Goal: Task Accomplishment & Management: Manage account settings

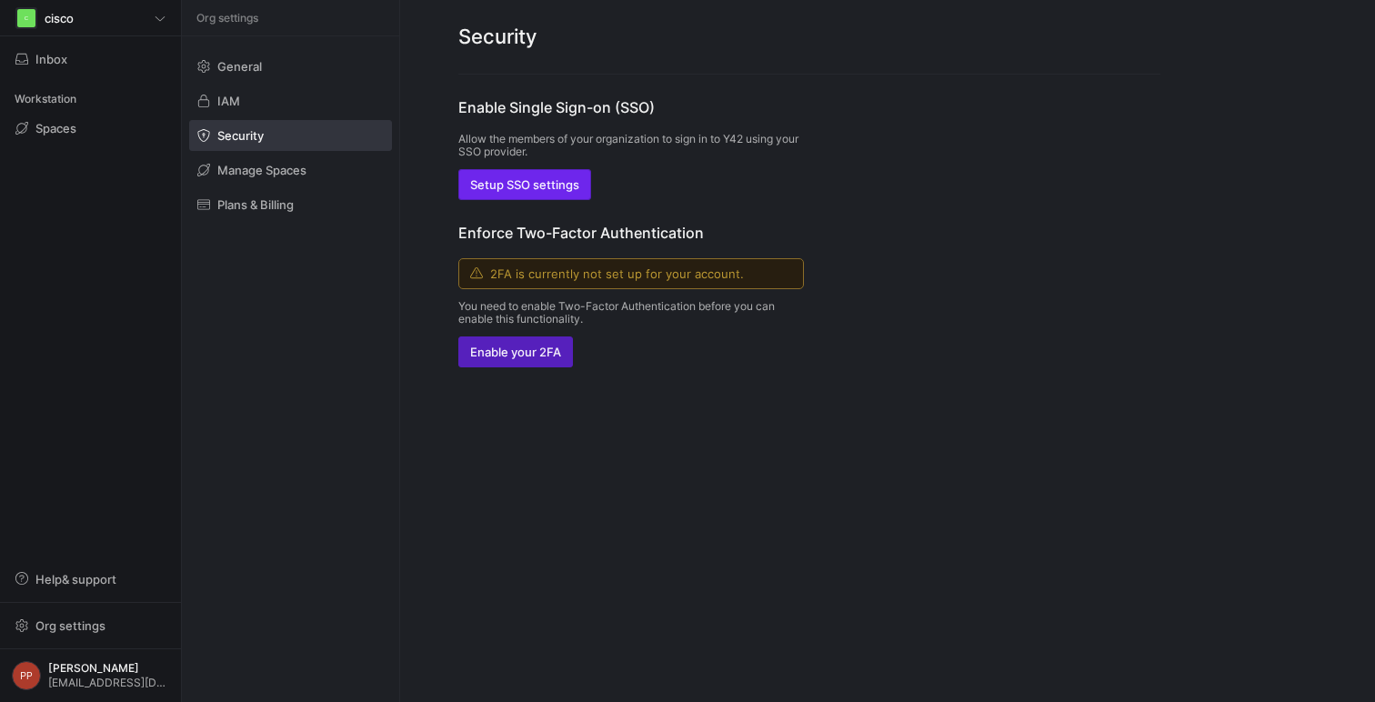
click at [563, 175] on span "button" at bounding box center [524, 184] width 131 height 29
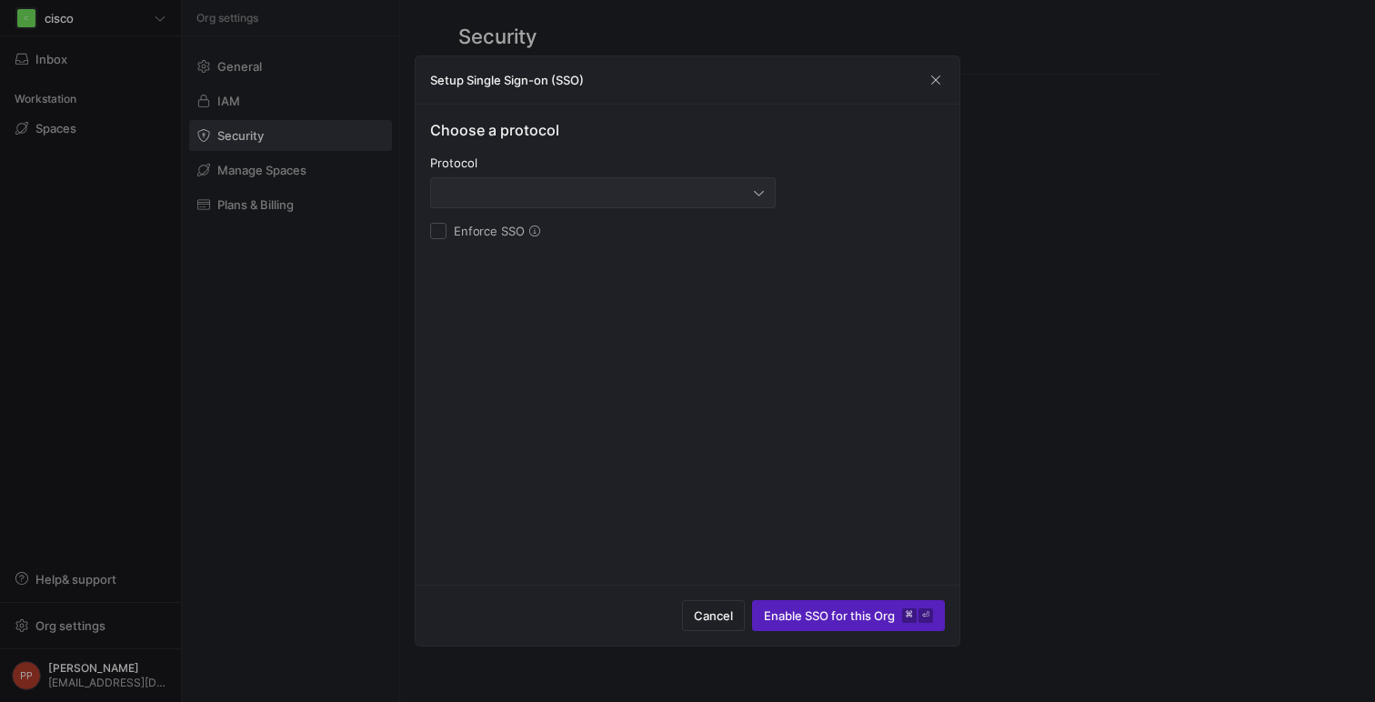
click at [627, 202] on div at bounding box center [603, 192] width 322 height 29
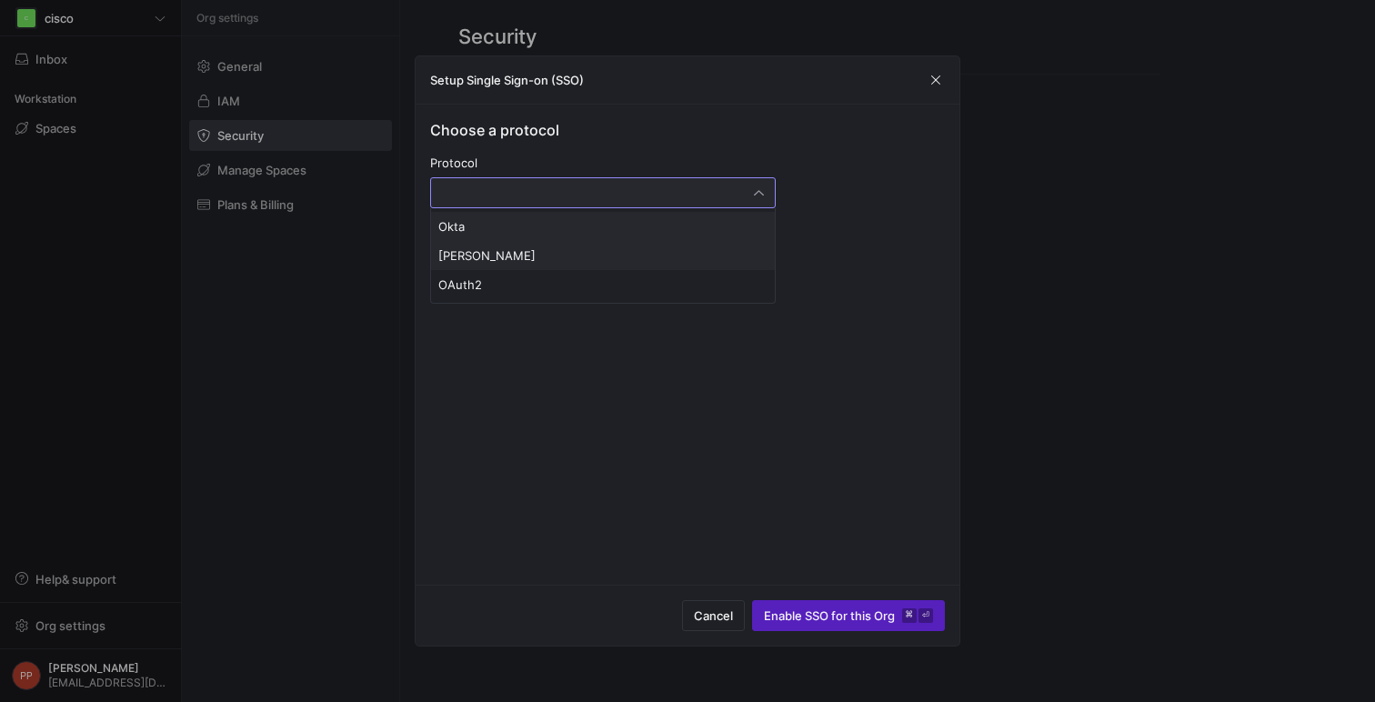
click at [569, 252] on span "[PERSON_NAME]" at bounding box center [602, 255] width 329 height 15
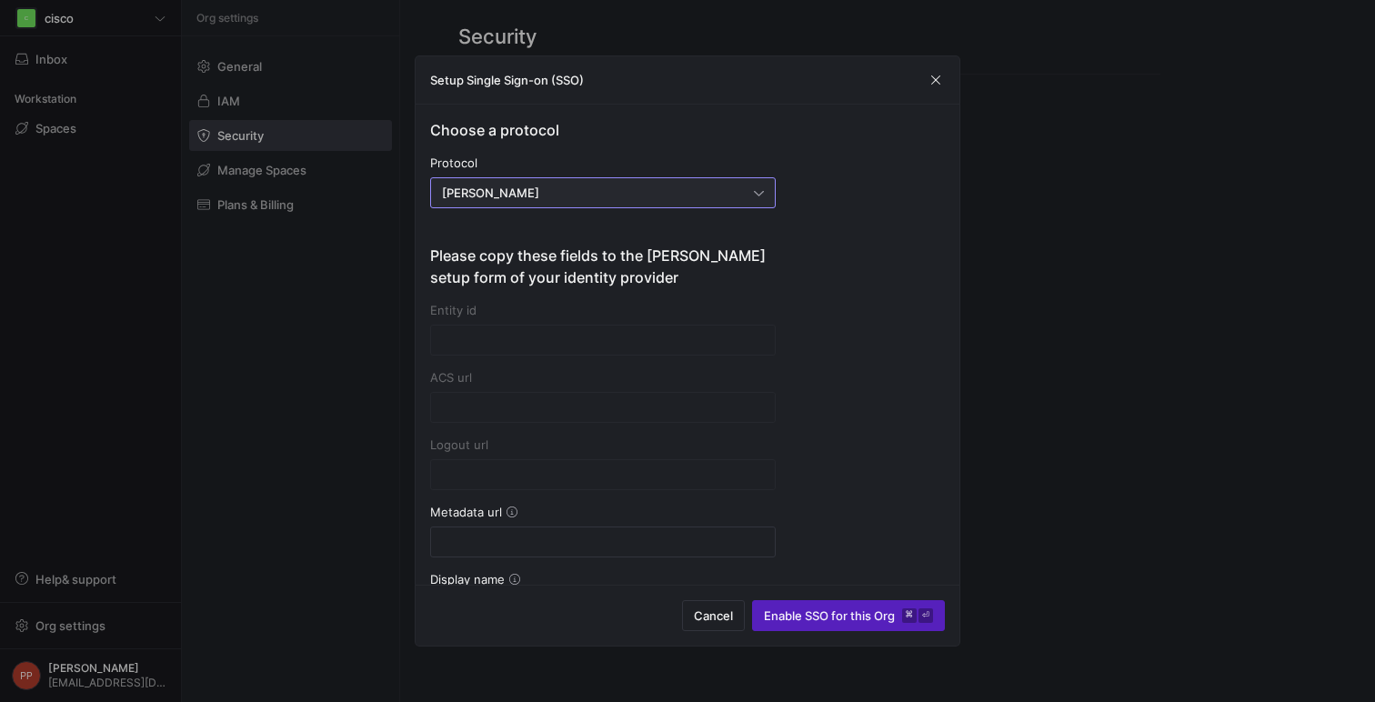
type input "[URL][DOMAIN_NAME]"
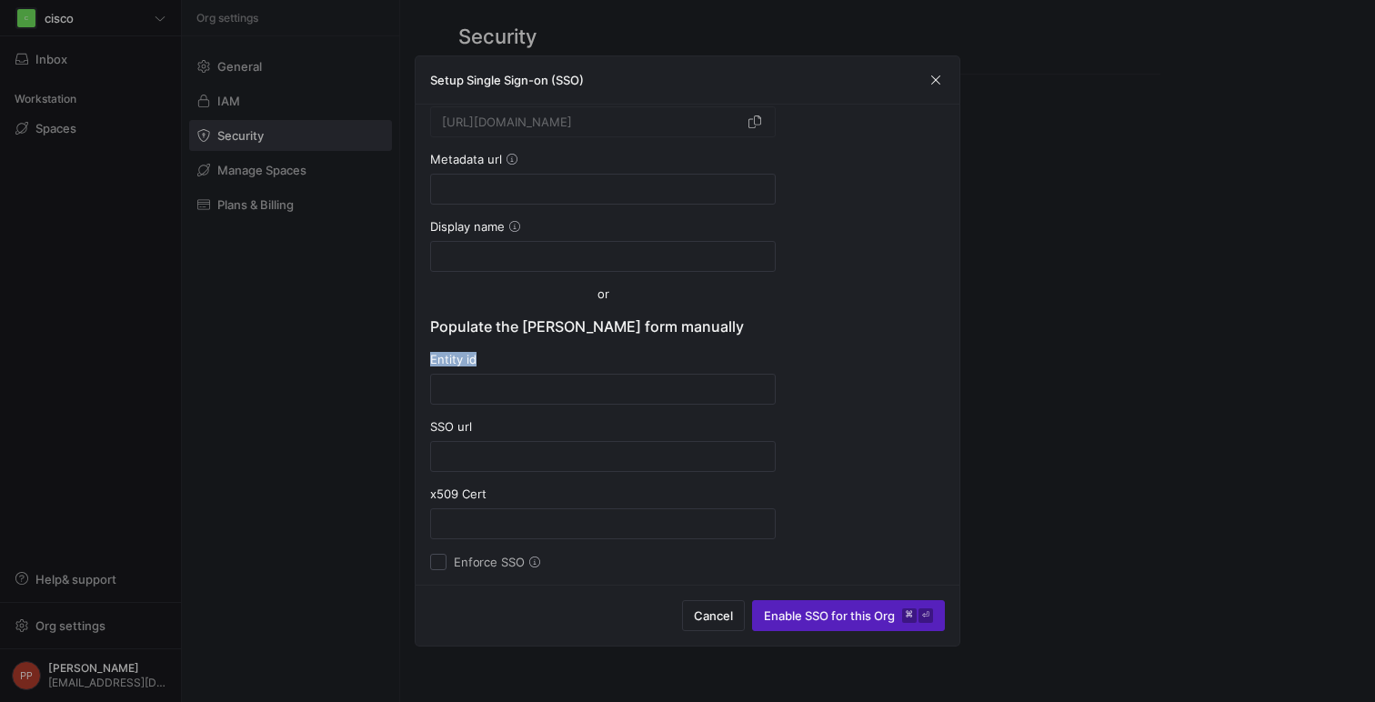
drag, startPoint x: 487, startPoint y: 356, endPoint x: 416, endPoint y: 356, distance: 70.0
click at [416, 356] on div "Choose a protocol Protocol [PERSON_NAME] Please copy these fields to the [PERSO…" at bounding box center [688, 345] width 544 height 480
copy div "Entity id"
drag, startPoint x: 467, startPoint y: 426, endPoint x: 434, endPoint y: 427, distance: 33.7
click at [434, 427] on div "SSO url" at bounding box center [603, 426] width 346 height 15
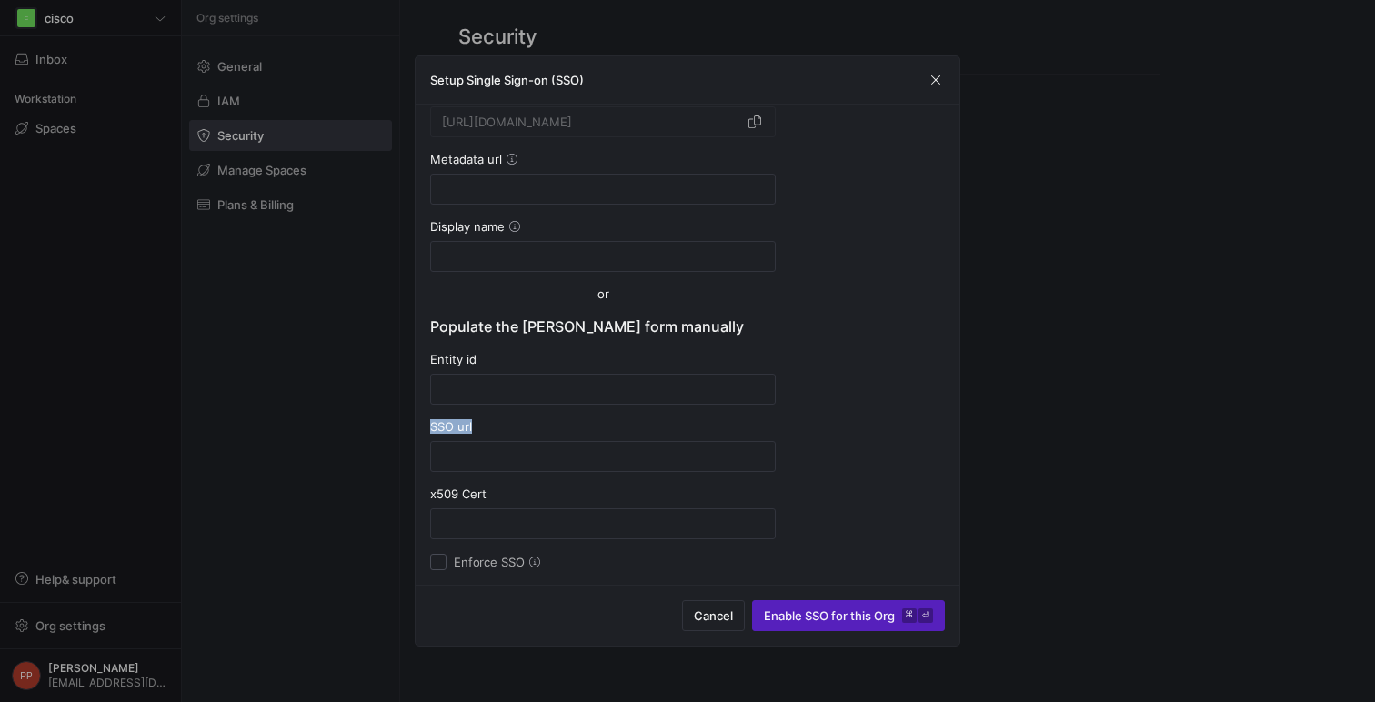
click at [434, 427] on div "SSO url" at bounding box center [603, 426] width 346 height 15
drag, startPoint x: 427, startPoint y: 427, endPoint x: 472, endPoint y: 426, distance: 44.6
click at [472, 426] on div "Choose a protocol Protocol [PERSON_NAME] Please copy these fields to the [PERSO…" at bounding box center [688, 345] width 544 height 480
copy div "SSO url"
drag, startPoint x: 477, startPoint y: 488, endPoint x: 422, endPoint y: 497, distance: 56.2
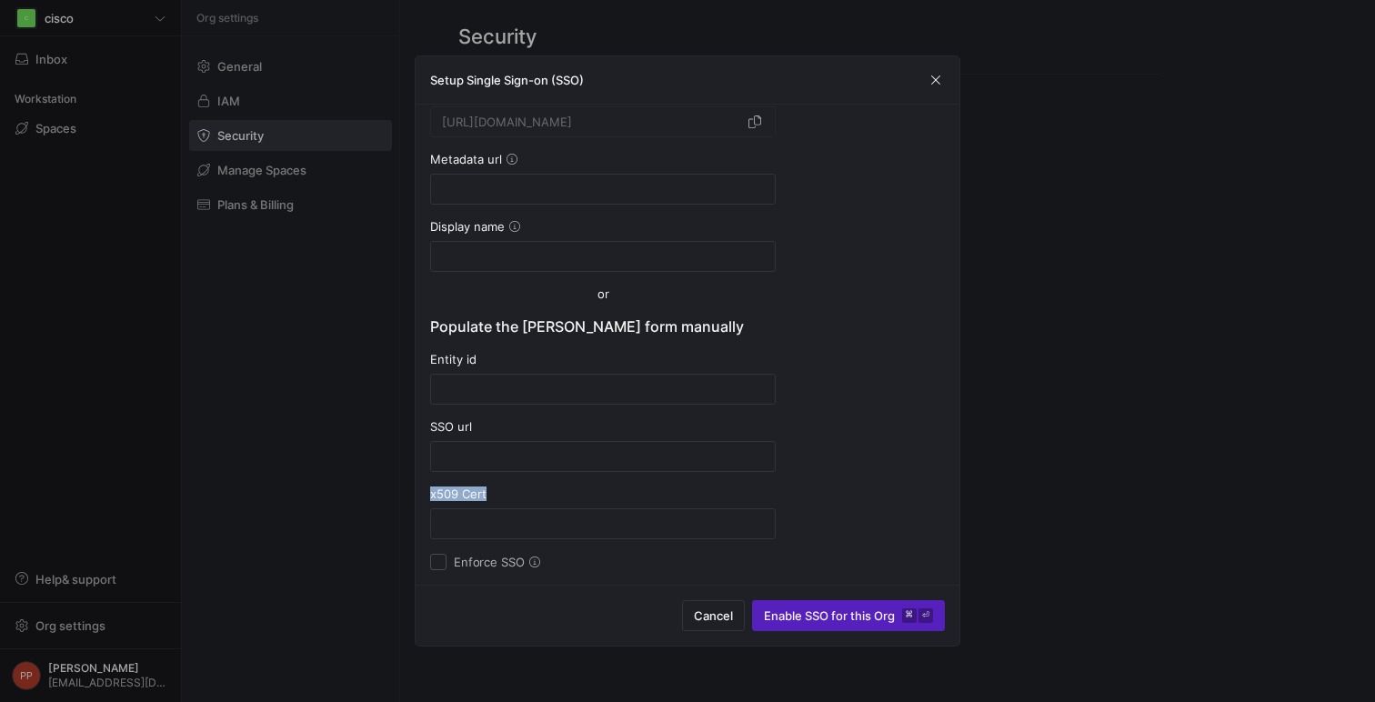
click at [422, 497] on div "Choose a protocol Protocol [PERSON_NAME] Please copy these fields to the [PERSO…" at bounding box center [688, 345] width 544 height 480
copy div "x509 Cert"
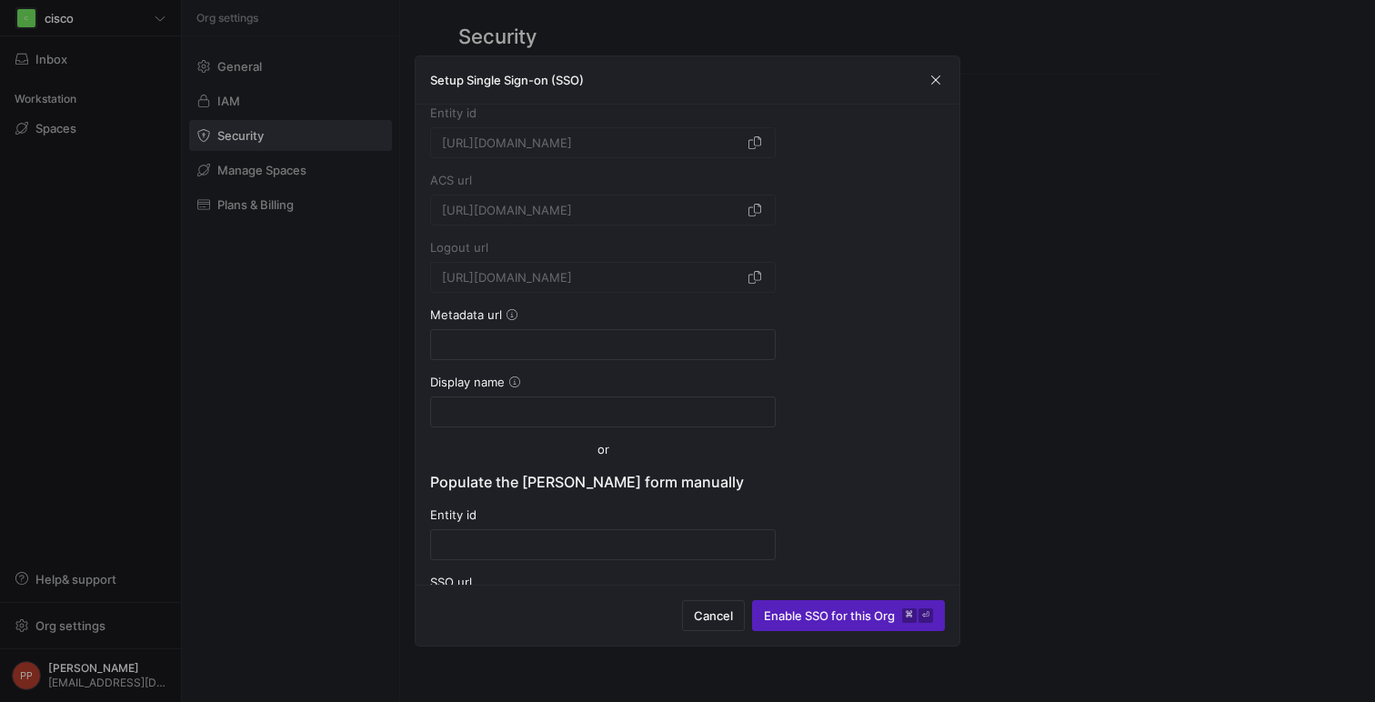
scroll to position [0, 0]
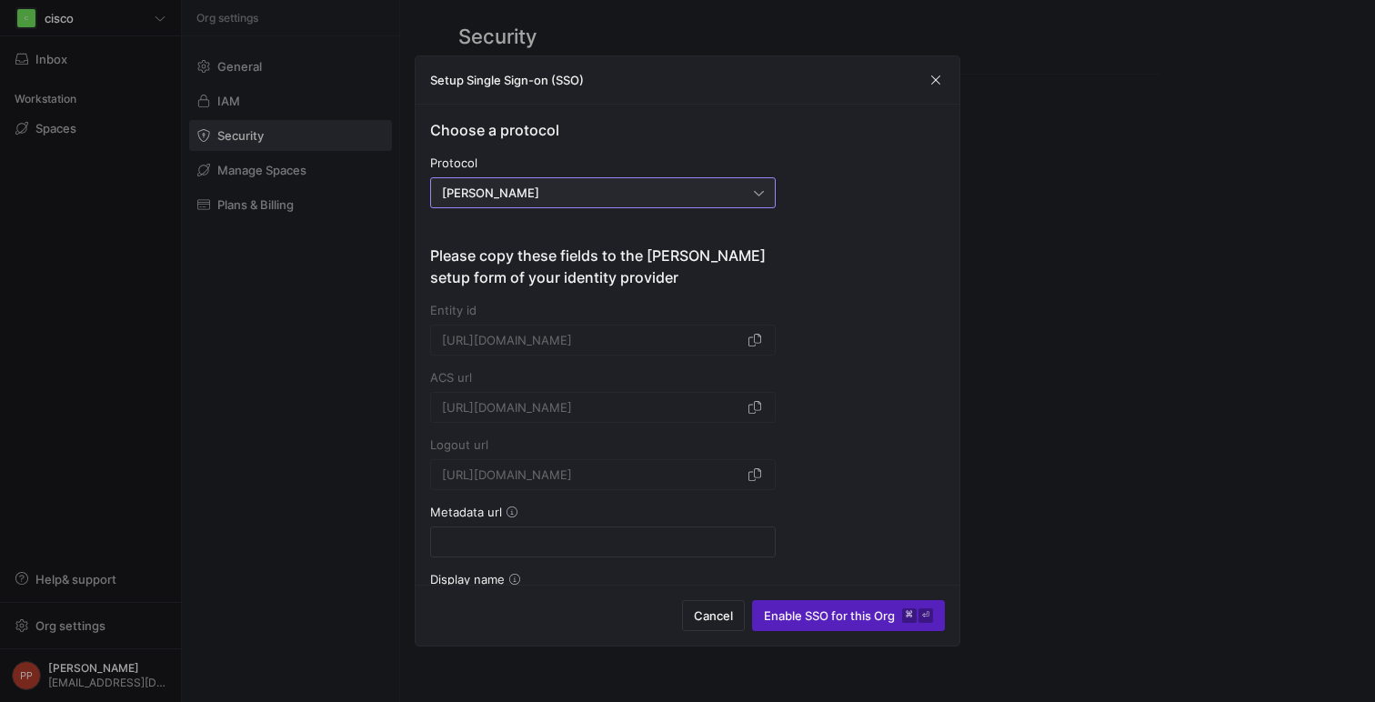
click at [647, 197] on div "[PERSON_NAME]" at bounding box center [598, 193] width 312 height 15
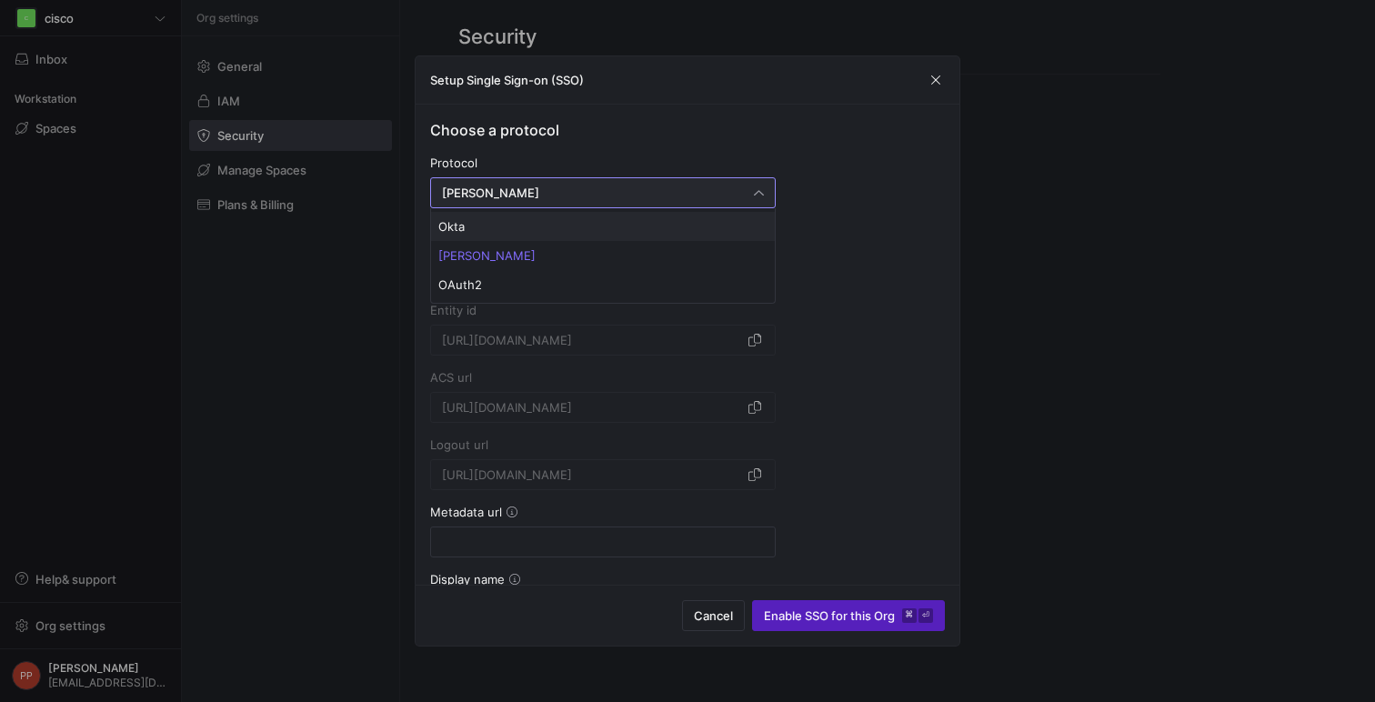
click at [605, 226] on span "Okta" at bounding box center [602, 226] width 329 height 15
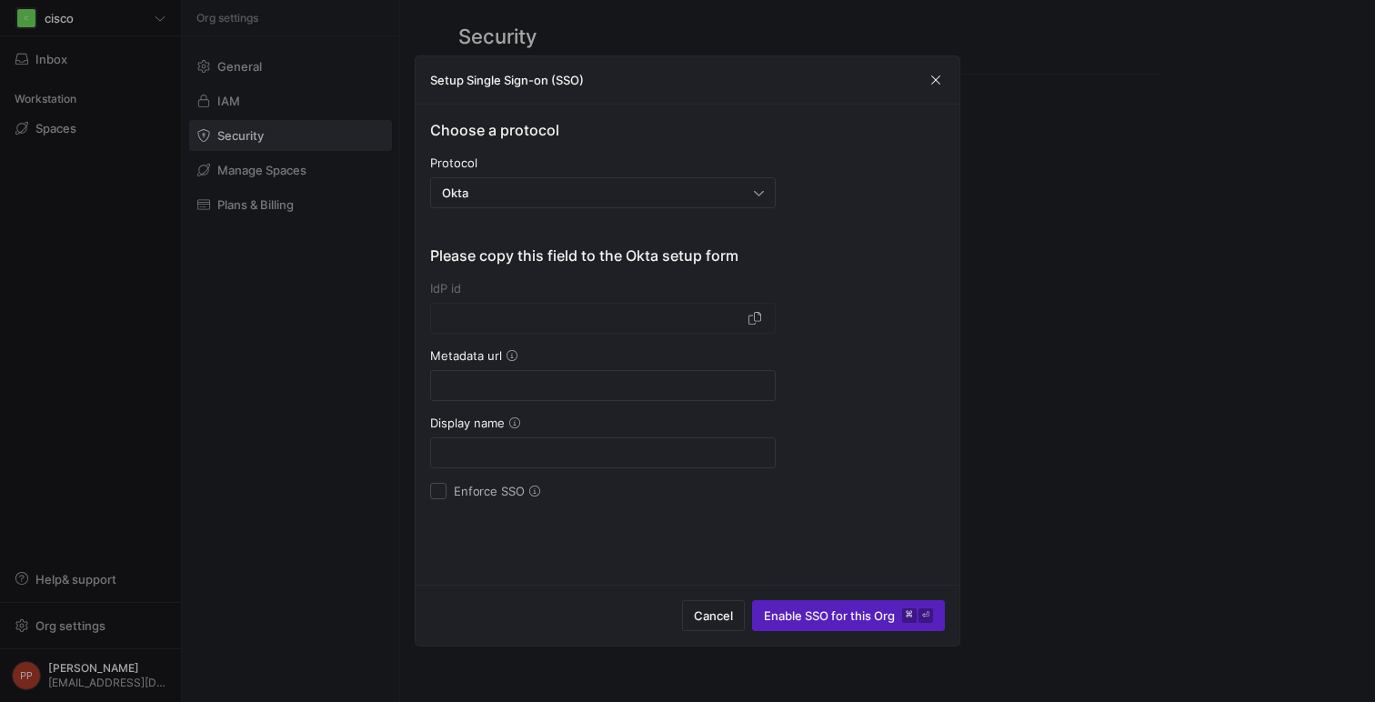
click at [827, 230] on div "Choose a protocol Protocol Okta Please copy this field to the Okta setup form I…" at bounding box center [687, 309] width 515 height 380
type input "50cd6a7d-a38d-4e18-b925-21b2d4a741c4"
click at [685, 394] on div at bounding box center [603, 385] width 322 height 29
click at [645, 386] on input at bounding box center [603, 385] width 322 height 15
click at [759, 321] on span "button" at bounding box center [755, 318] width 18 height 18
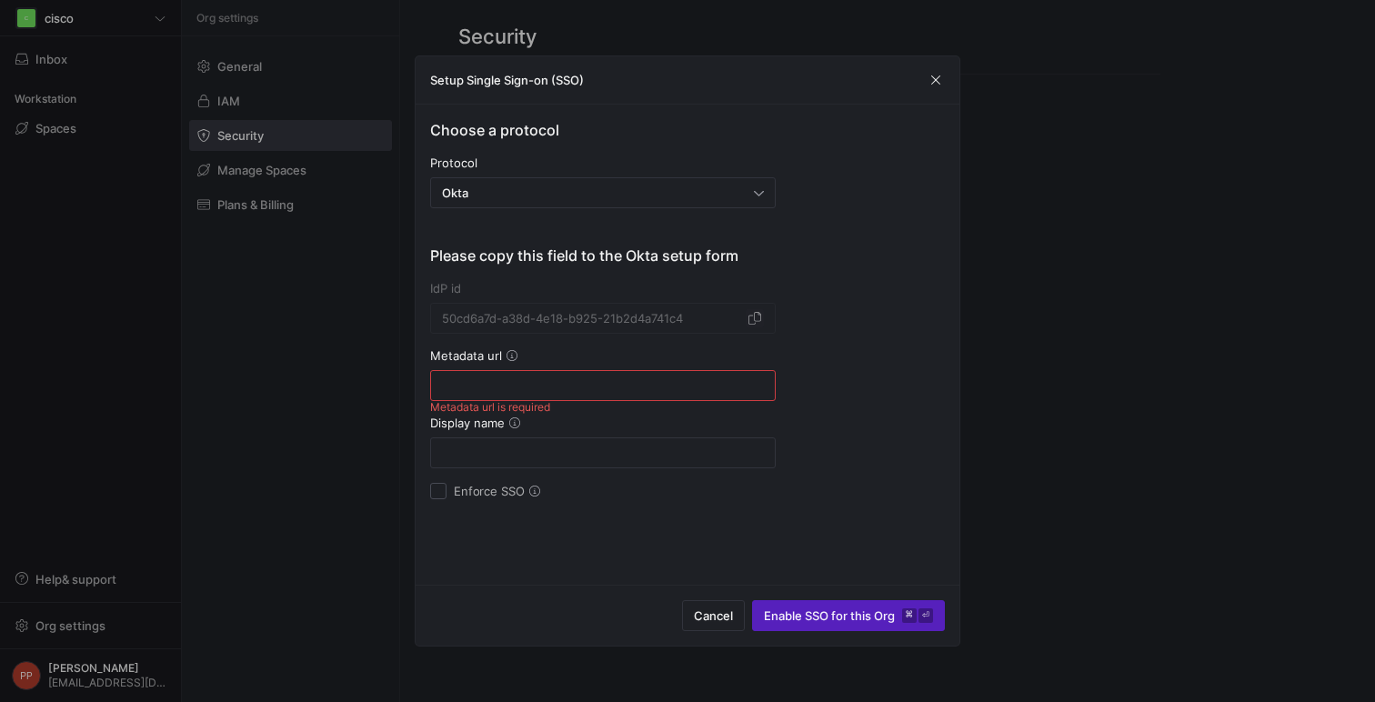
click at [802, 249] on div "Choose a protocol Protocol Okta Please copy this field to the Okta setup form I…" at bounding box center [687, 309] width 515 height 380
click at [750, 319] on span "button" at bounding box center [755, 318] width 18 height 18
click at [831, 321] on div "Choose a protocol Protocol Okta Please copy this field to the Okta setup form I…" at bounding box center [687, 309] width 515 height 380
click at [811, 382] on div "Choose a protocol Protocol Okta Please copy this field to the Okta setup form I…" at bounding box center [687, 309] width 515 height 380
click at [656, 446] on input at bounding box center [603, 453] width 322 height 15
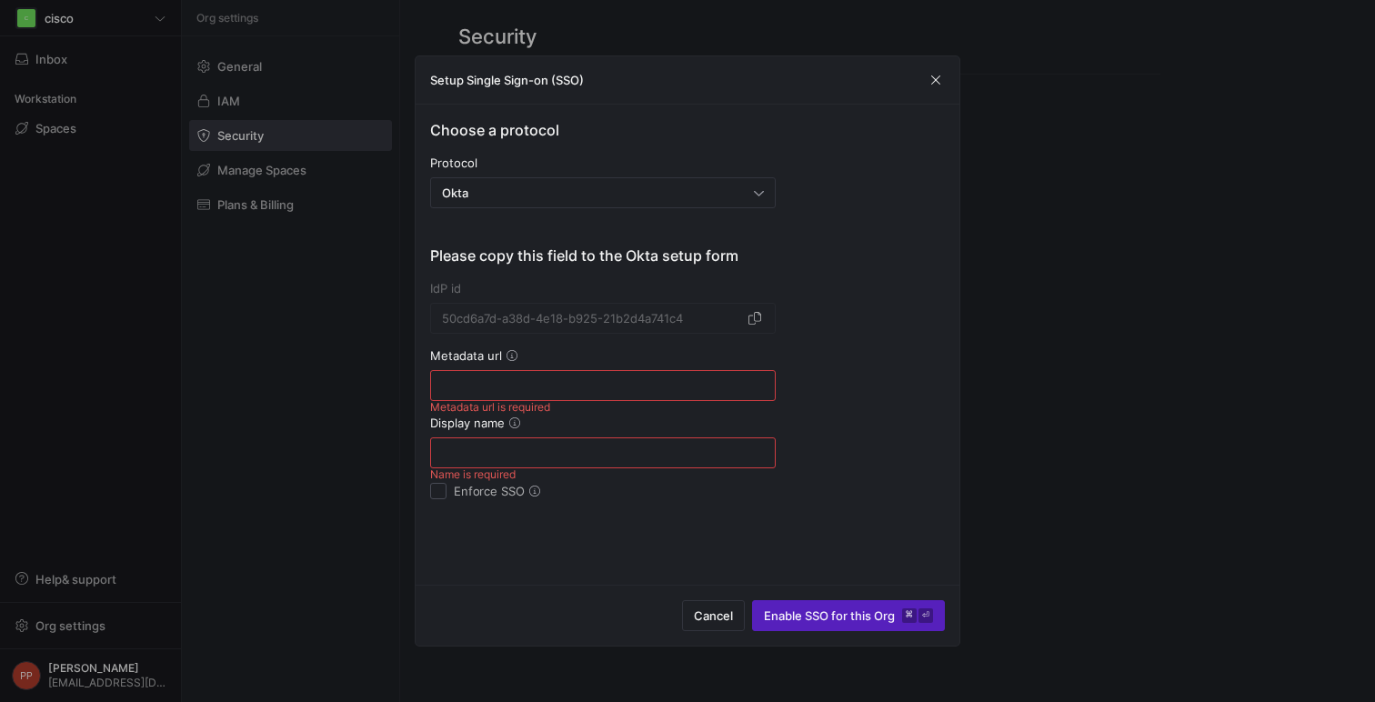
click at [843, 397] on div "Choose a protocol Protocol Okta Please copy this field to the Okta setup form I…" at bounding box center [687, 309] width 515 height 380
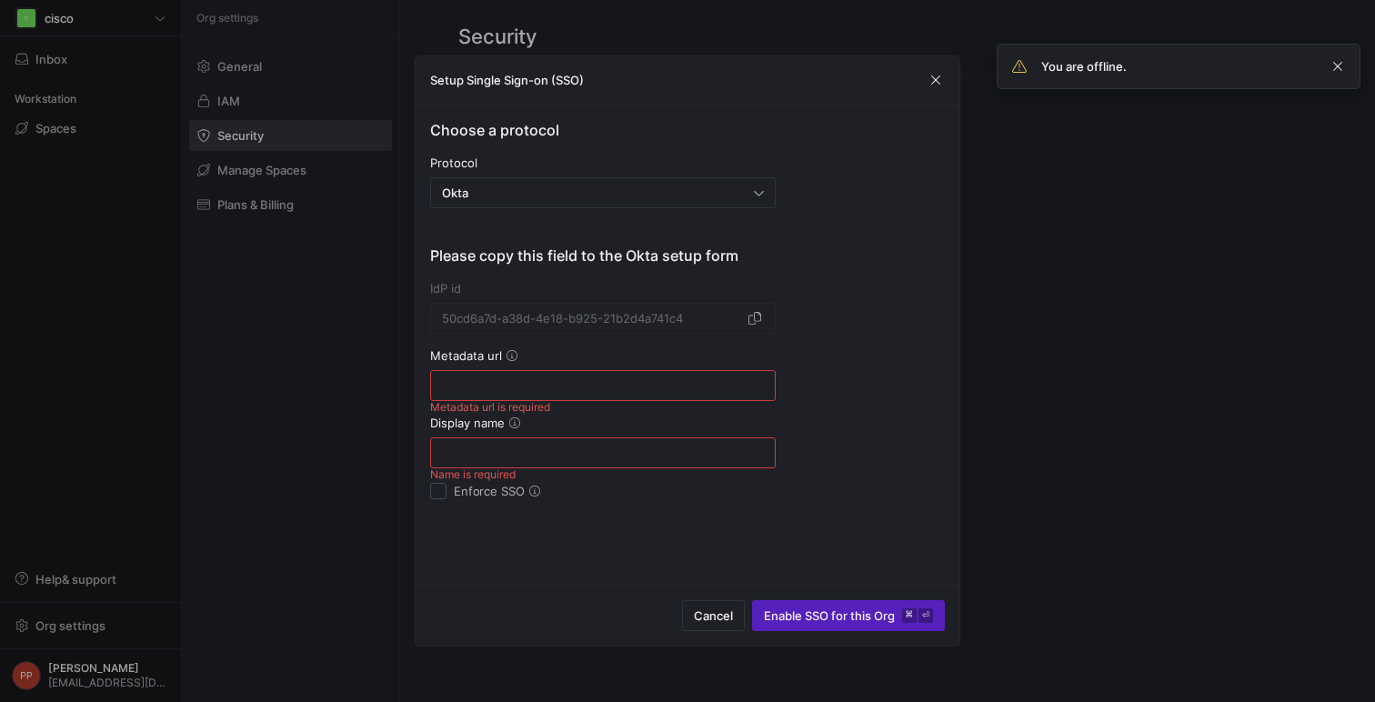
click at [627, 382] on input at bounding box center [603, 385] width 322 height 15
click at [795, 387] on div "Choose a protocol Protocol Okta Please copy this field to the Okta setup form I…" at bounding box center [687, 309] width 515 height 380
click at [693, 186] on div "Okta" at bounding box center [598, 193] width 312 height 15
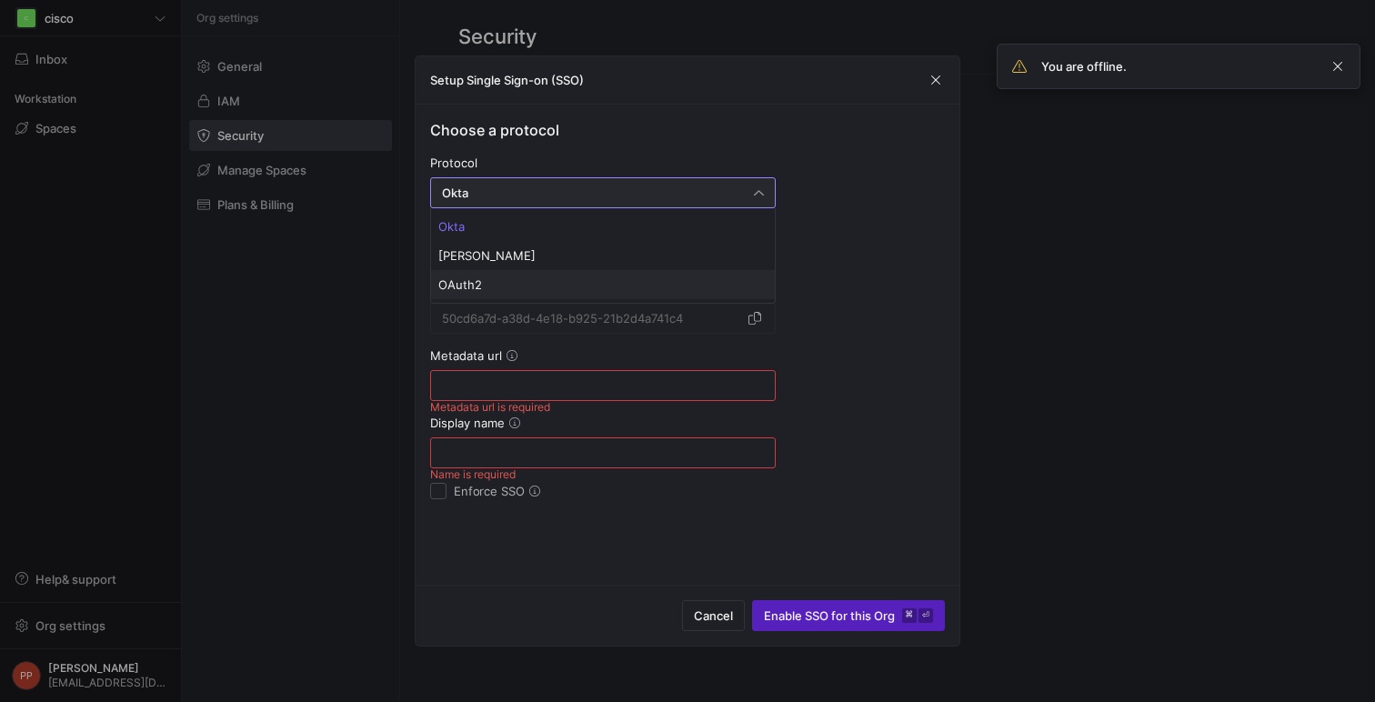
click at [617, 274] on mat-option "OAuth2" at bounding box center [603, 284] width 344 height 29
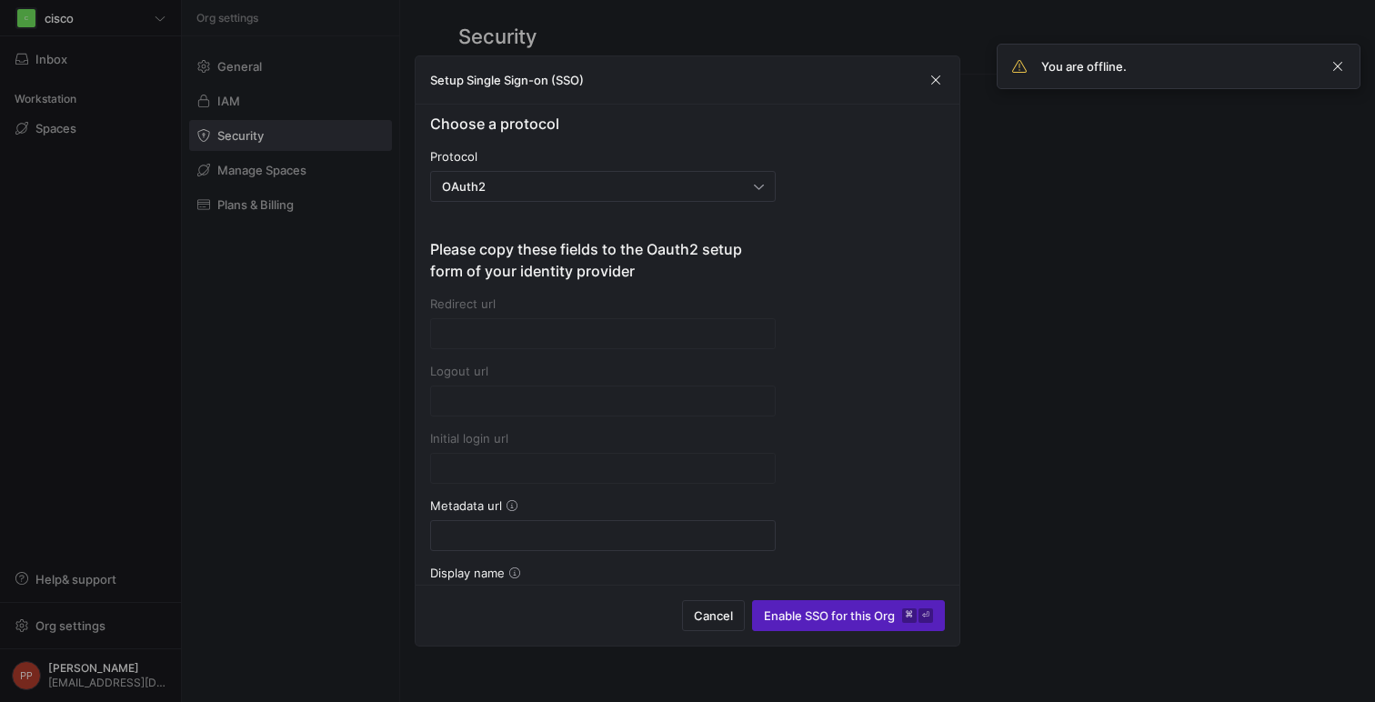
scroll to position [5, 0]
click at [648, 323] on mat-form-field at bounding box center [603, 334] width 346 height 31
click at [1062, 237] on div at bounding box center [687, 351] width 1375 height 702
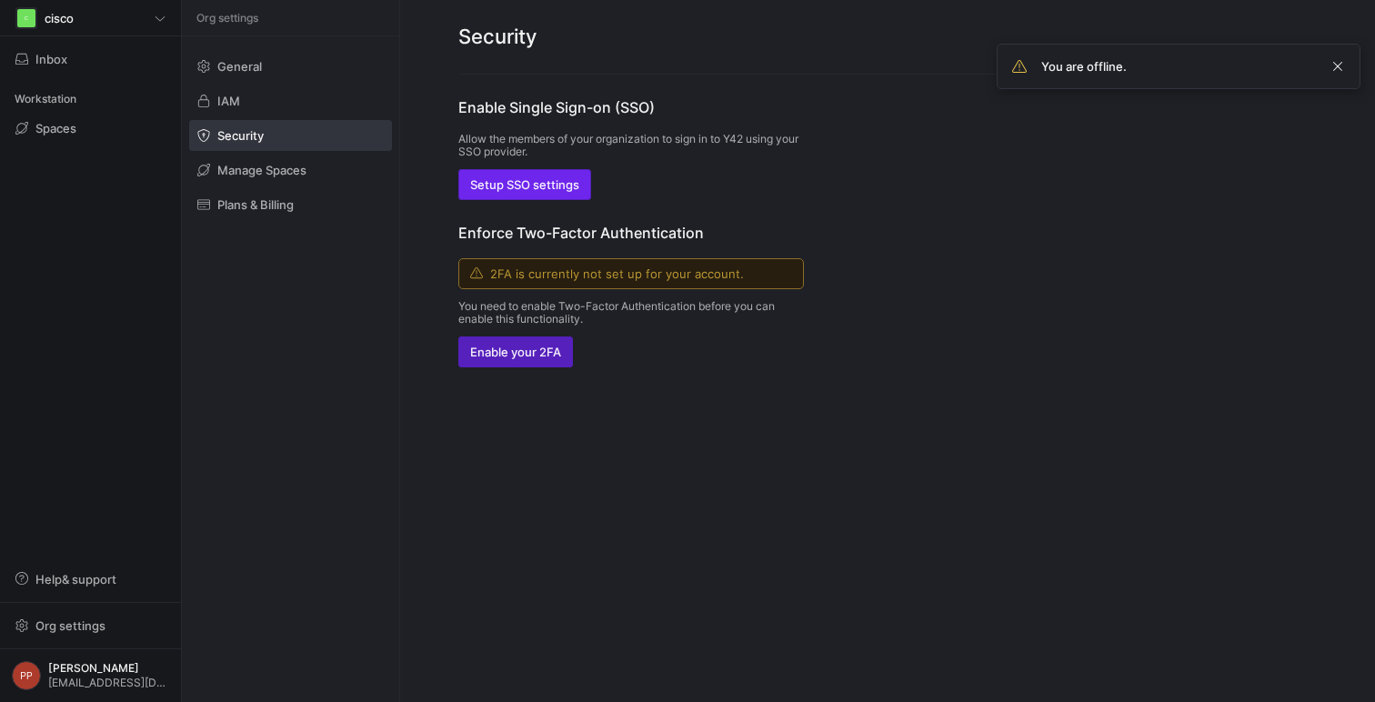
click at [548, 183] on span "Setup SSO settings" at bounding box center [524, 184] width 109 height 15
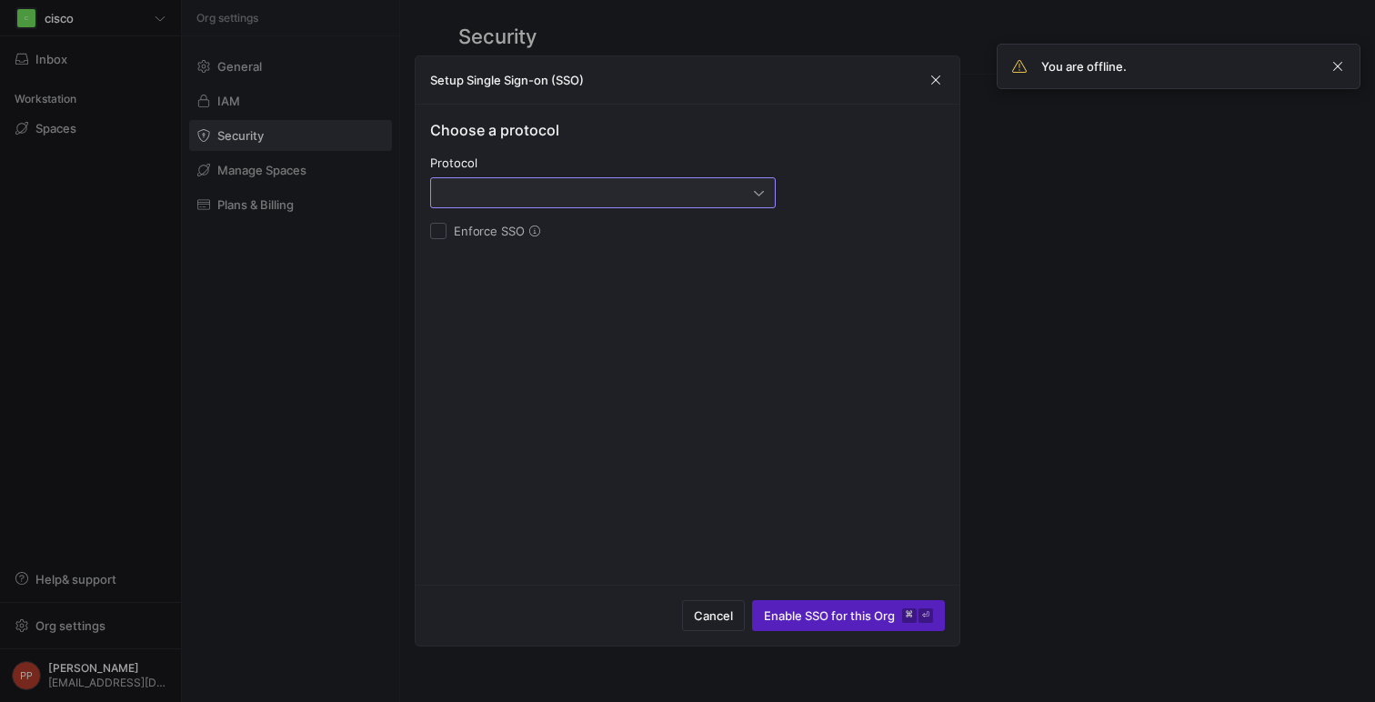
click at [616, 189] on div at bounding box center [598, 193] width 312 height 15
click at [573, 271] on mat-option "OAuth2" at bounding box center [603, 284] width 344 height 29
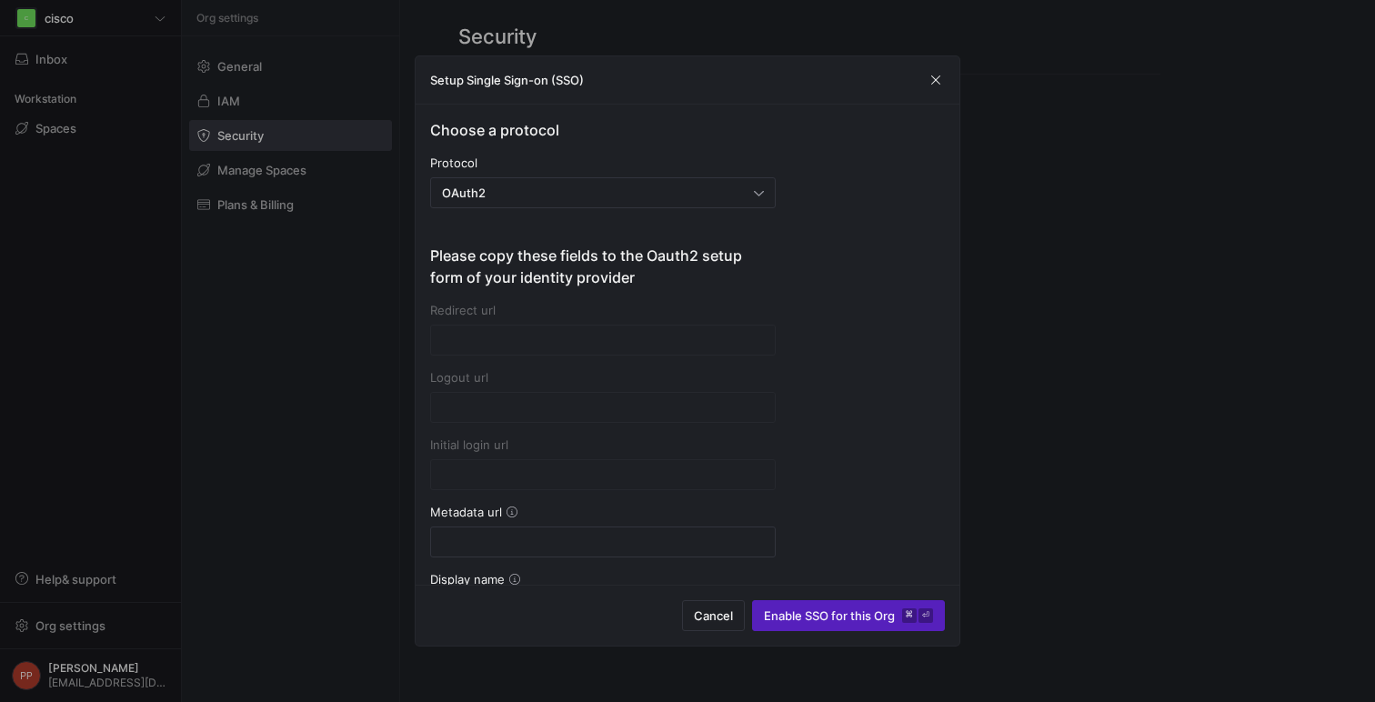
click at [925, 74] on div "Setup Single Sign-on (SSO)" at bounding box center [688, 80] width 544 height 48
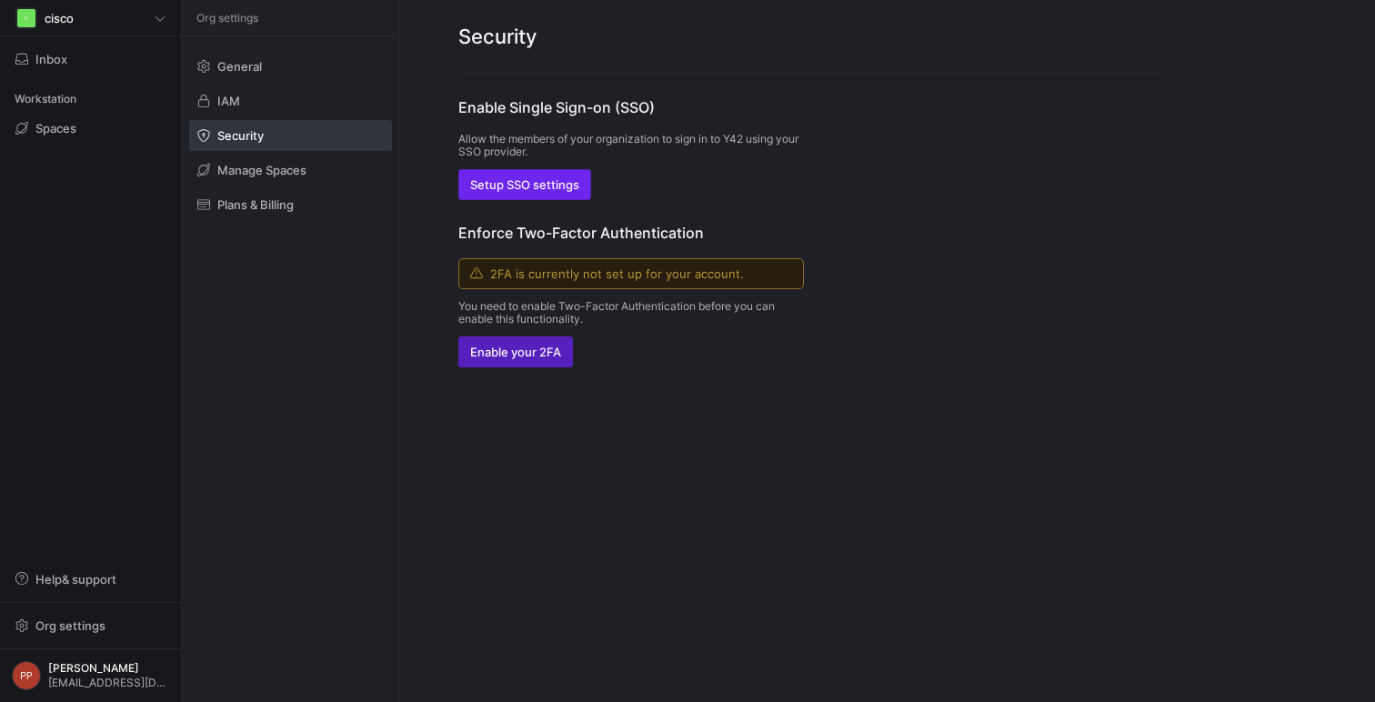
click at [530, 196] on span "button" at bounding box center [524, 184] width 131 height 29
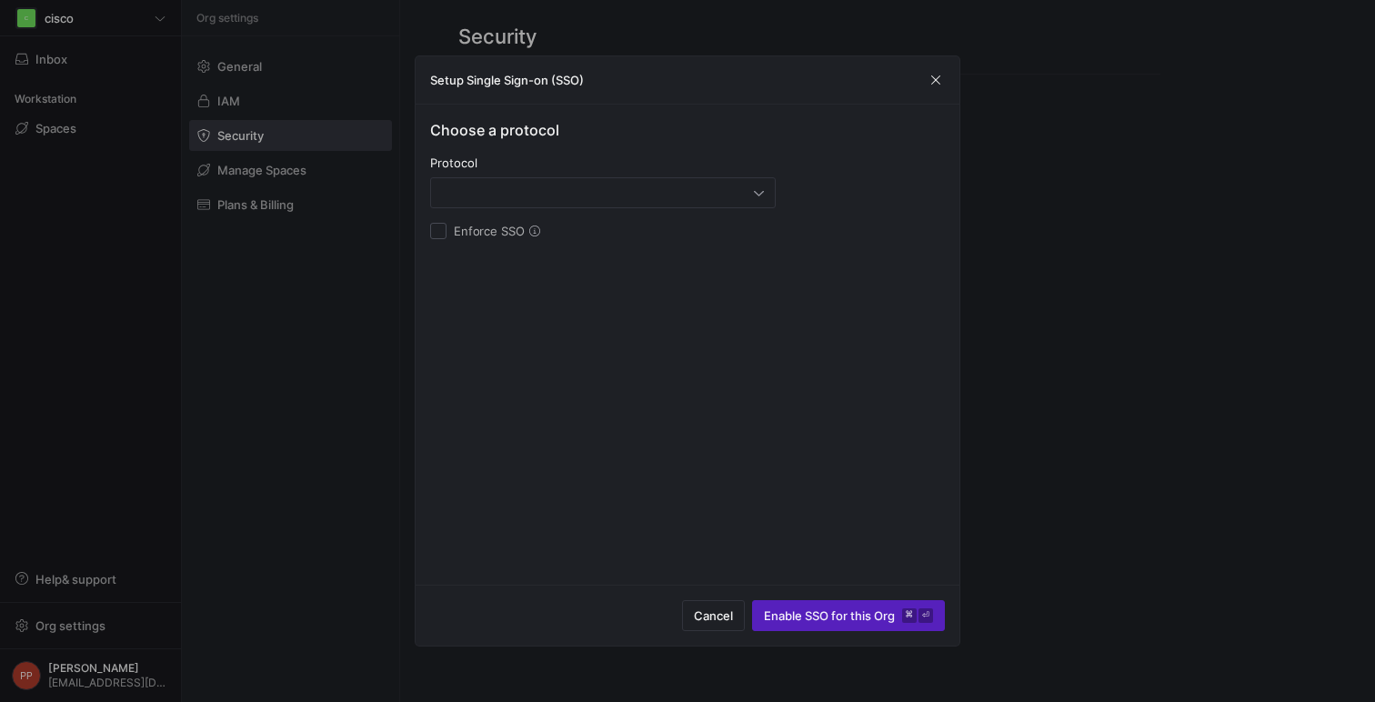
click at [604, 210] on div "Choose a protocol Protocol Enforce SSO" at bounding box center [687, 179] width 515 height 120
click at [611, 201] on div at bounding box center [603, 192] width 322 height 29
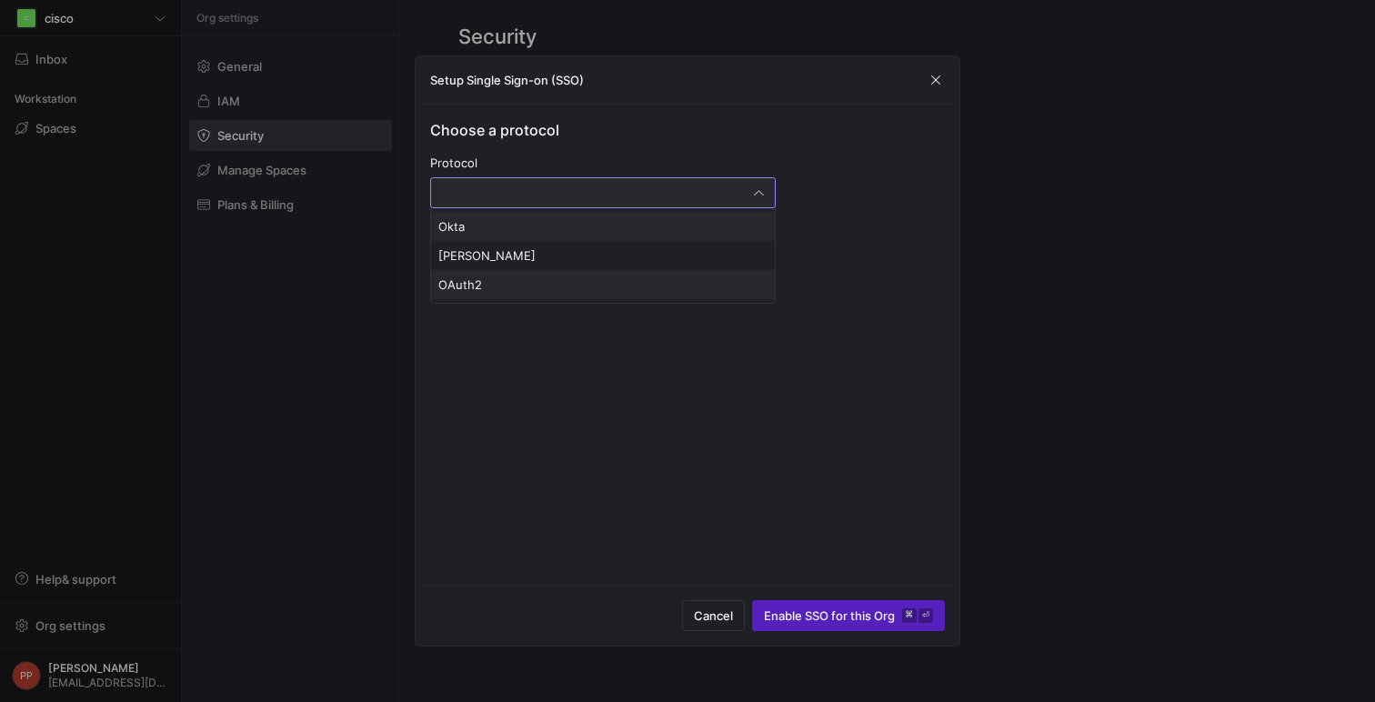
click at [544, 277] on span "OAuth2" at bounding box center [602, 284] width 329 height 15
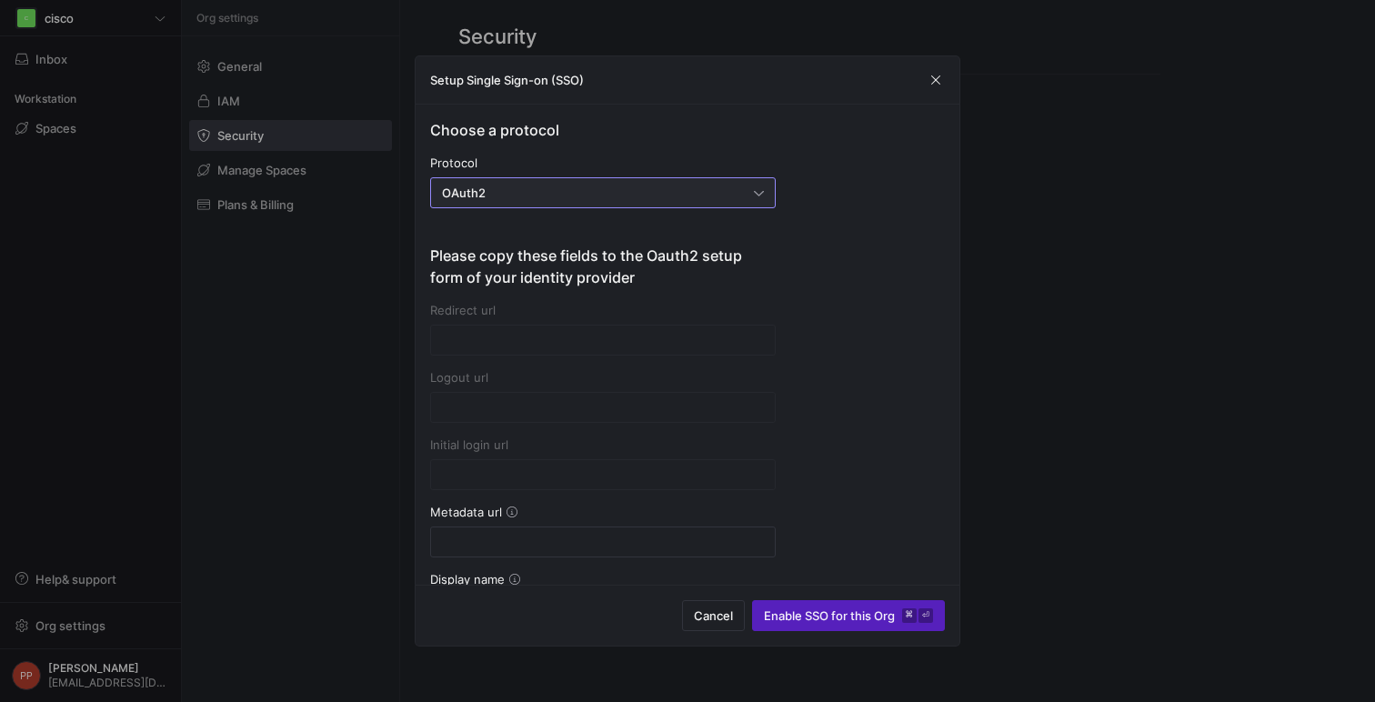
type input "[URL][DOMAIN_NAME]"
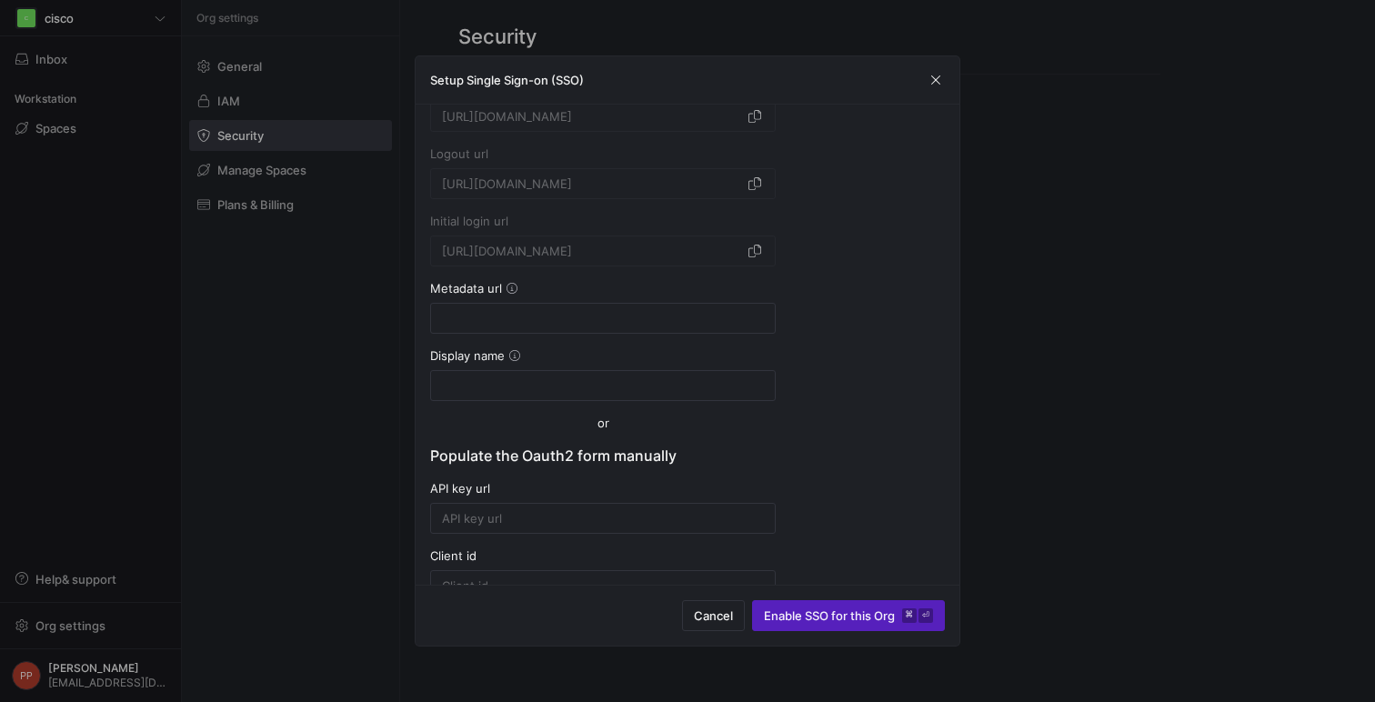
scroll to position [226, 0]
click at [540, 316] on input at bounding box center [603, 315] width 322 height 15
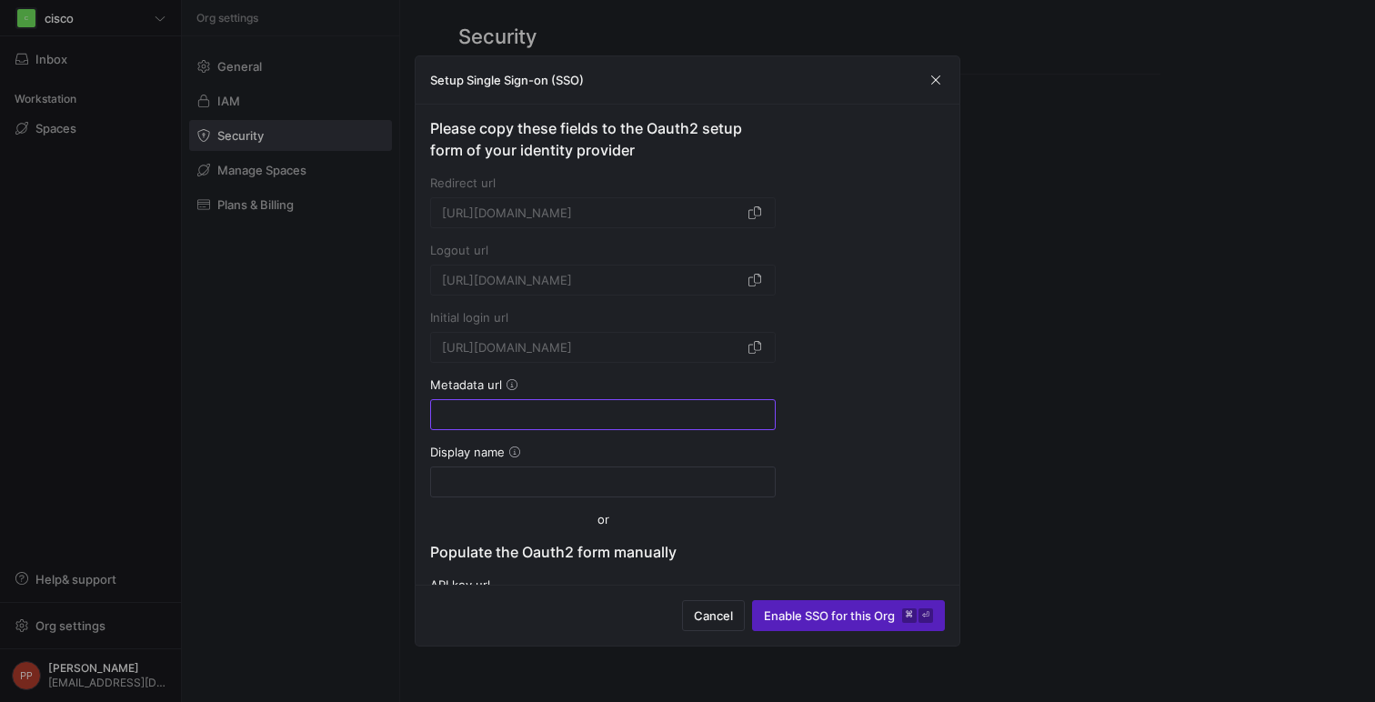
scroll to position [0, 0]
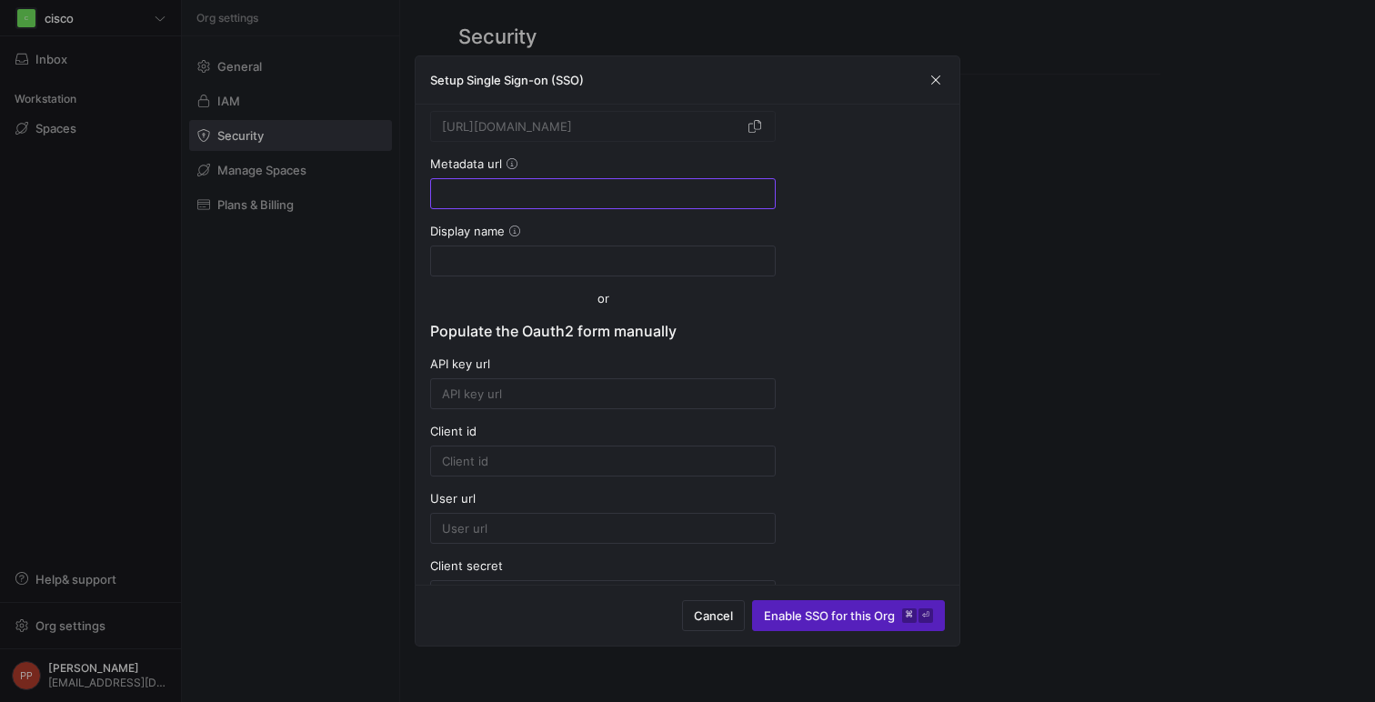
click at [785, 233] on div "Choose a protocol Protocol OAuth2 Please copy these fields to the Oauth2 setup …" at bounding box center [687, 307] width 515 height 1073
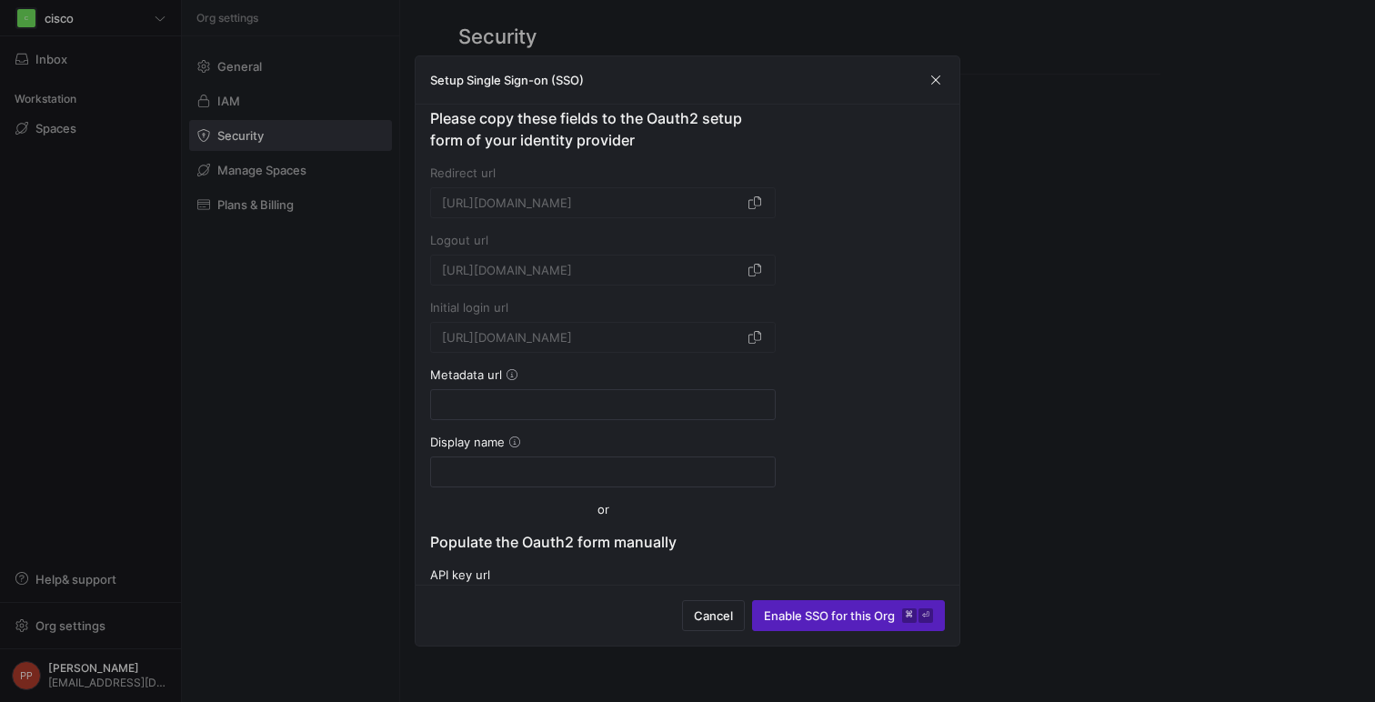
scroll to position [108, 0]
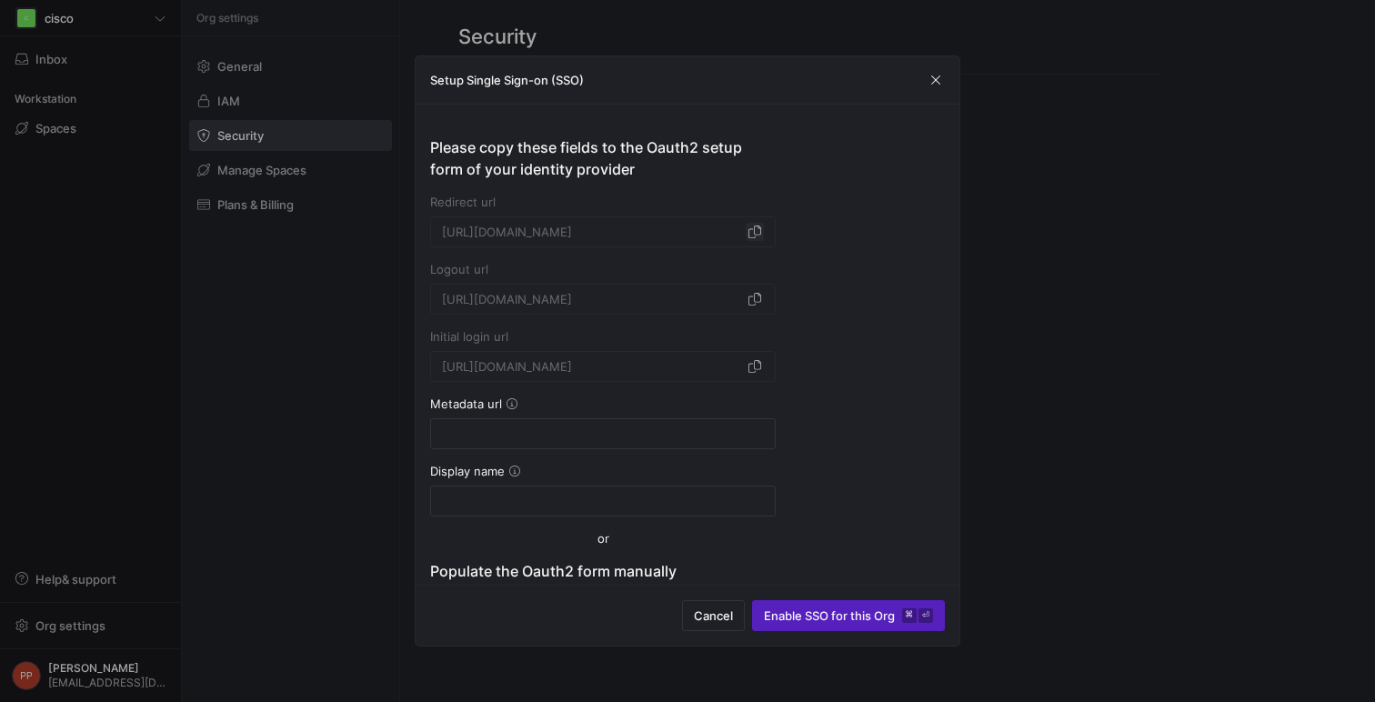
click at [753, 232] on span "button" at bounding box center [755, 232] width 18 height 18
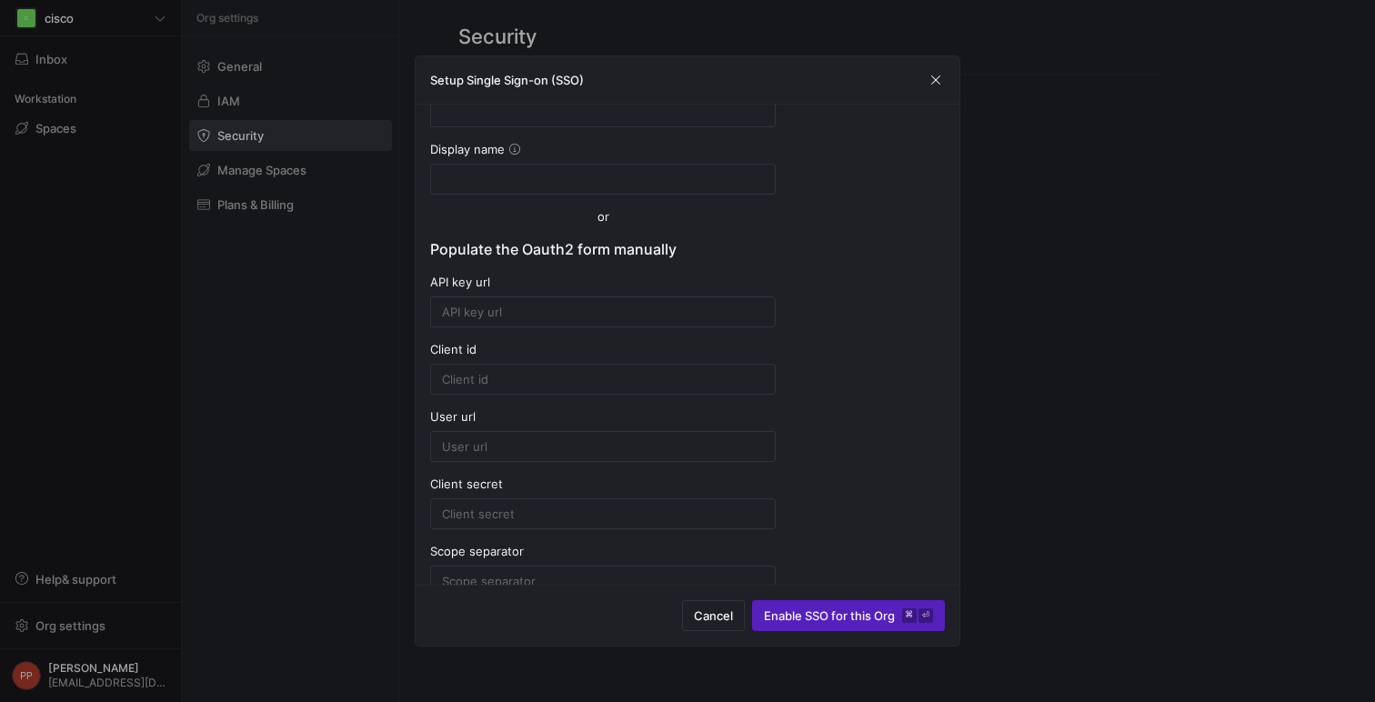
scroll to position [466, 0]
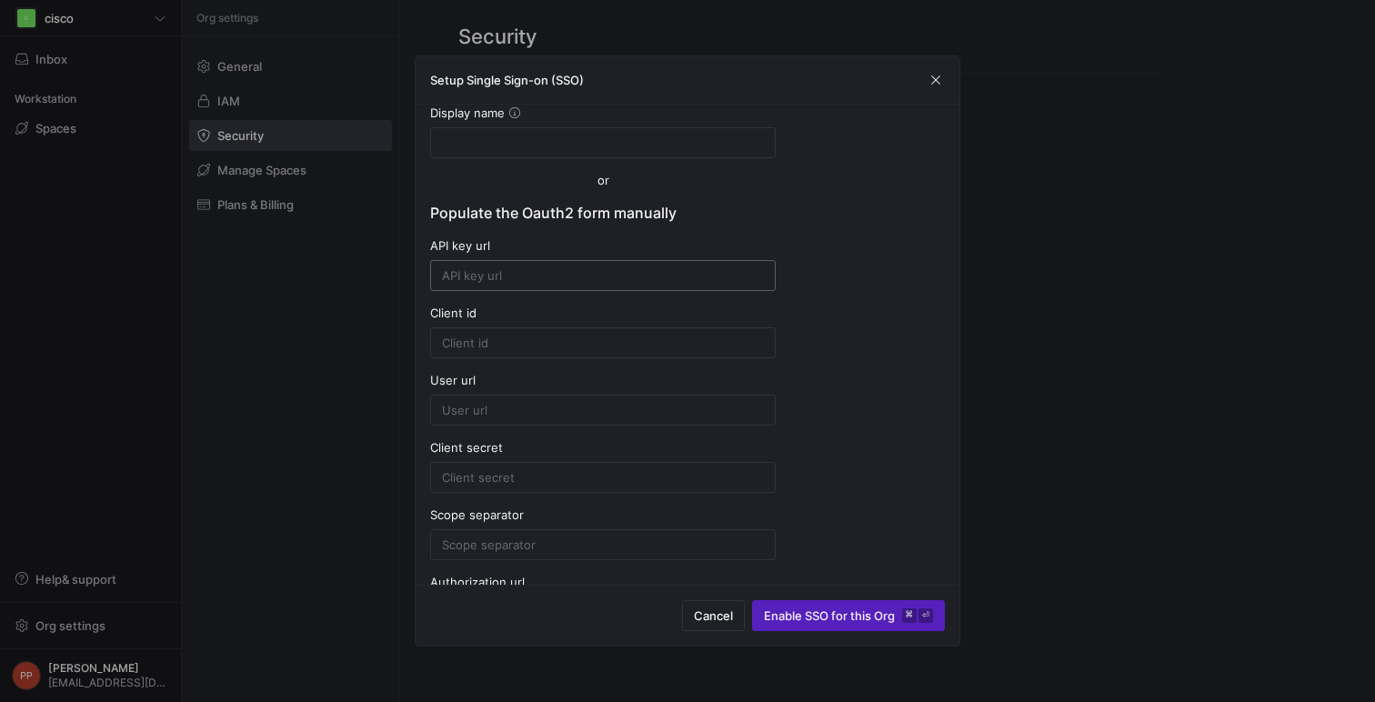
click at [658, 290] on div at bounding box center [603, 275] width 346 height 31
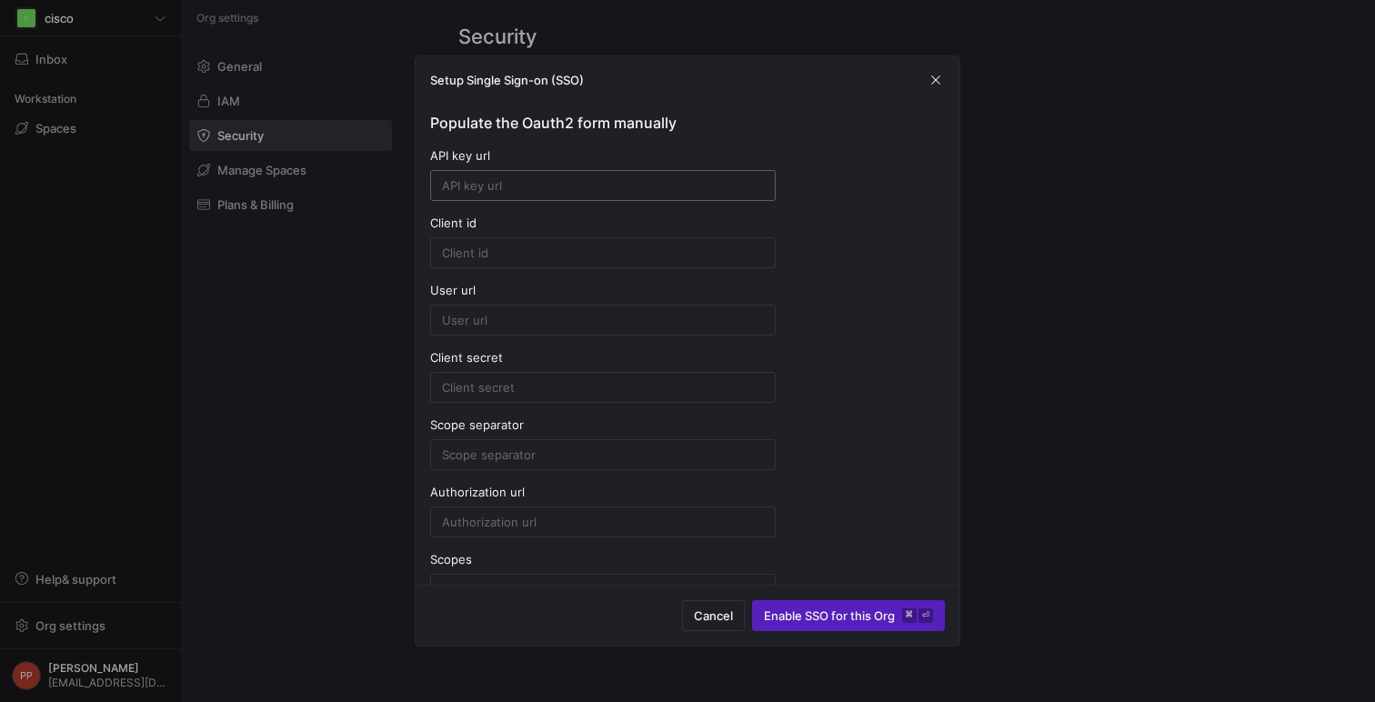
scroll to position [559, 0]
click at [737, 194] on div at bounding box center [603, 182] width 322 height 29
click at [671, 273] on form "API key url Client id User url Client secret Scope separator Authorization url …" at bounding box center [603, 373] width 346 height 456
click at [678, 260] on div at bounding box center [603, 250] width 322 height 29
click at [697, 194] on div at bounding box center [603, 182] width 322 height 29
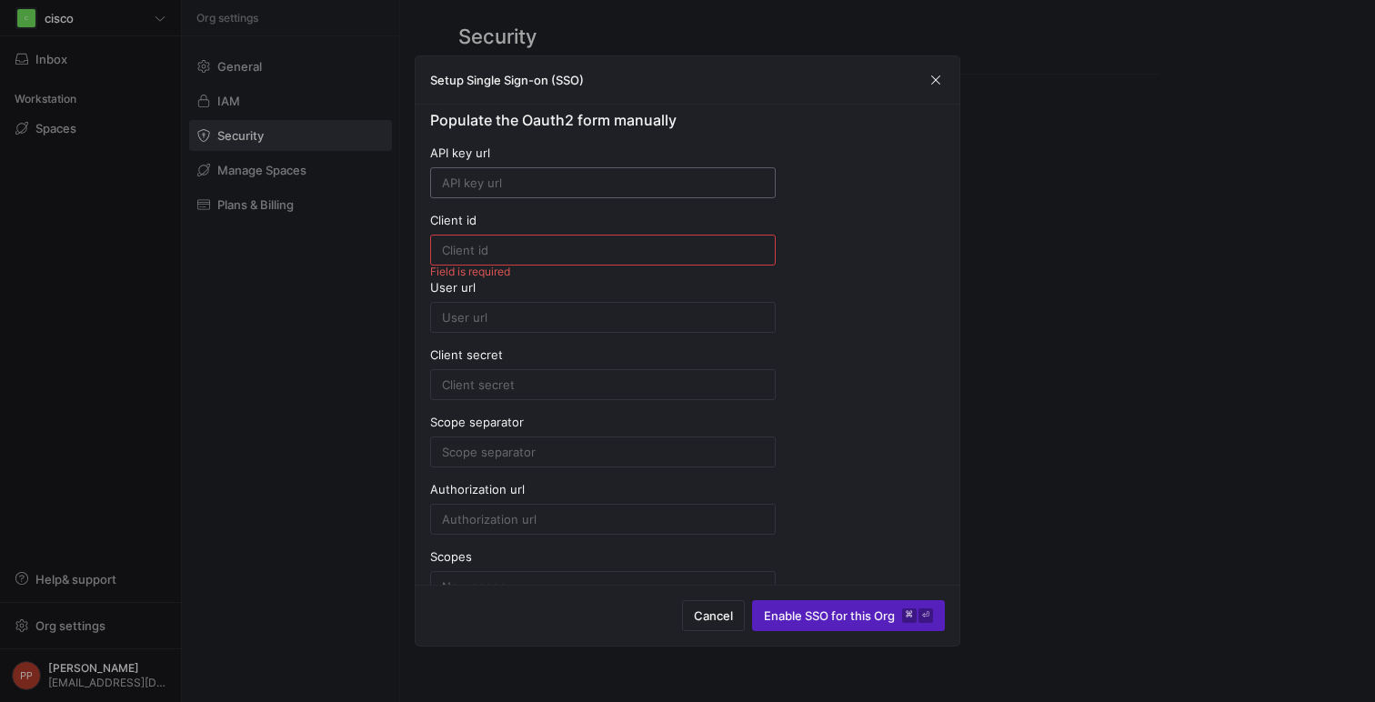
click at [613, 180] on input at bounding box center [603, 183] width 322 height 15
click at [938, 84] on span "button" at bounding box center [936, 80] width 18 height 18
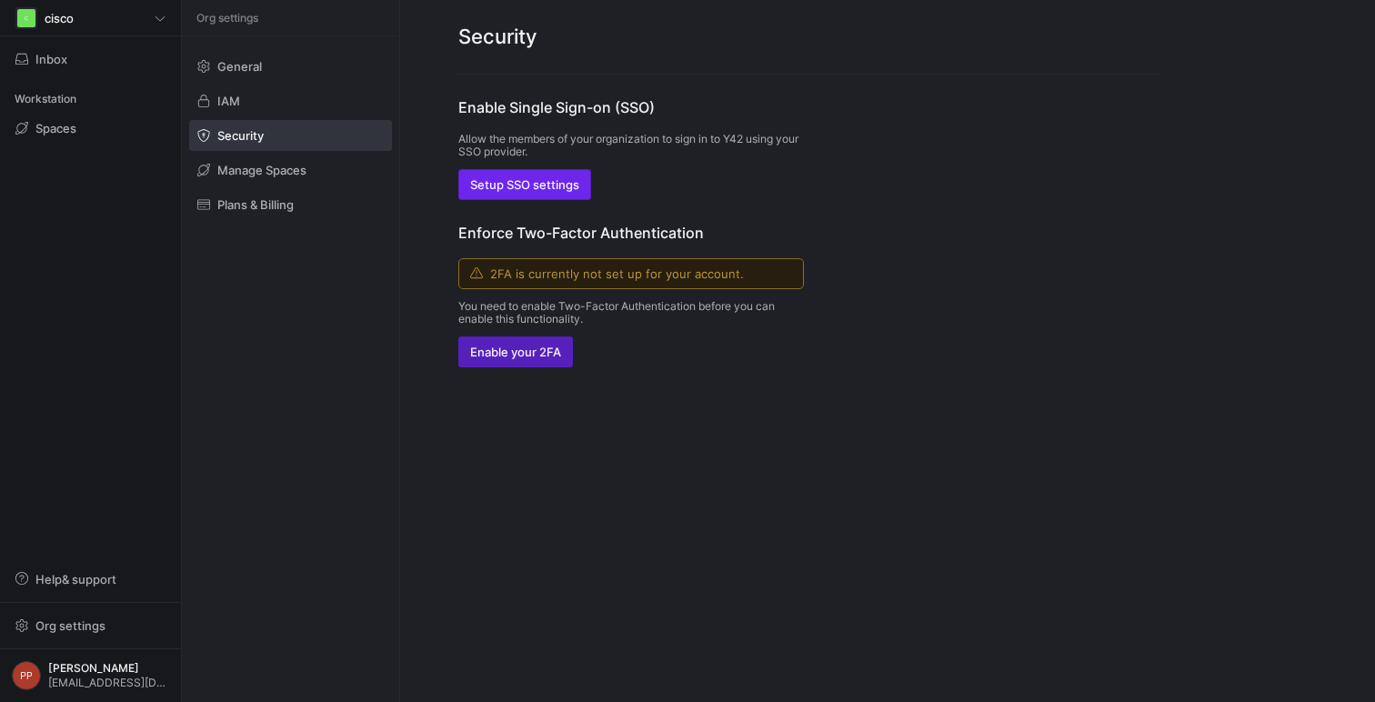
click at [545, 192] on span "button" at bounding box center [524, 184] width 131 height 29
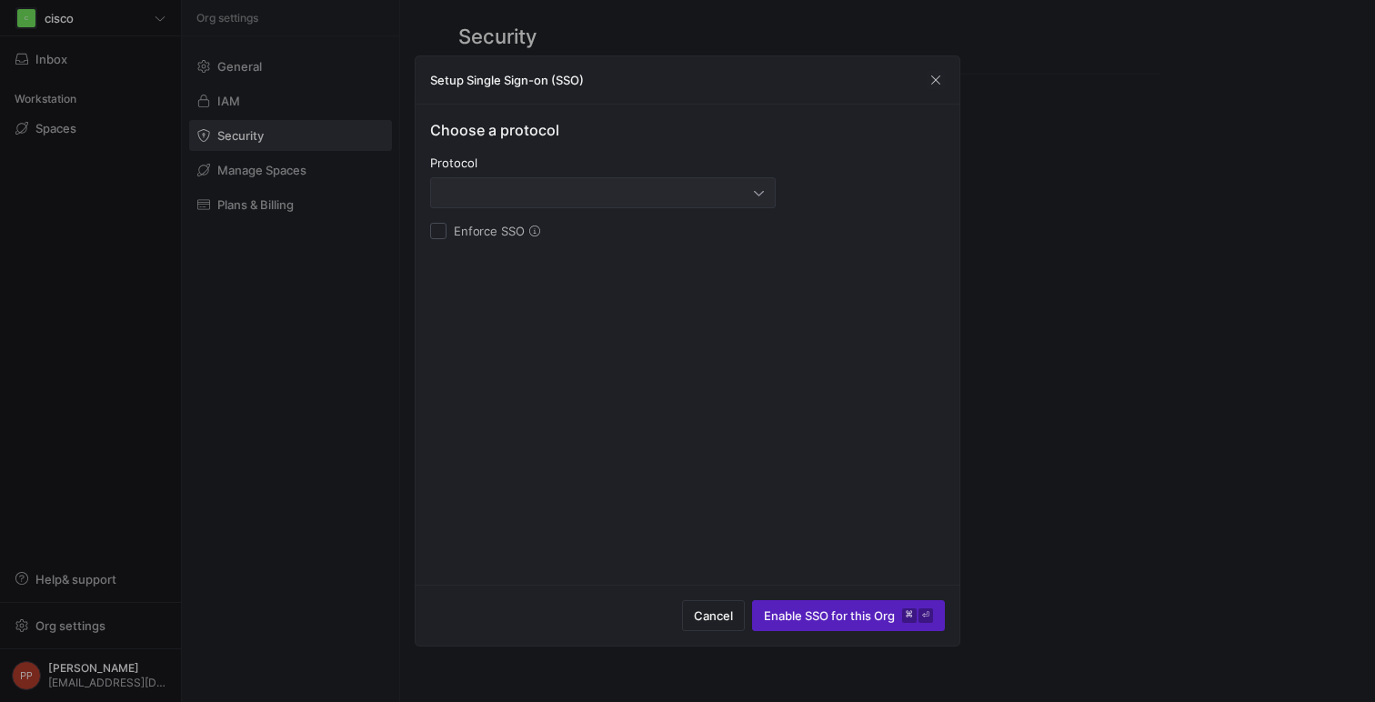
click at [604, 190] on div at bounding box center [598, 193] width 312 height 15
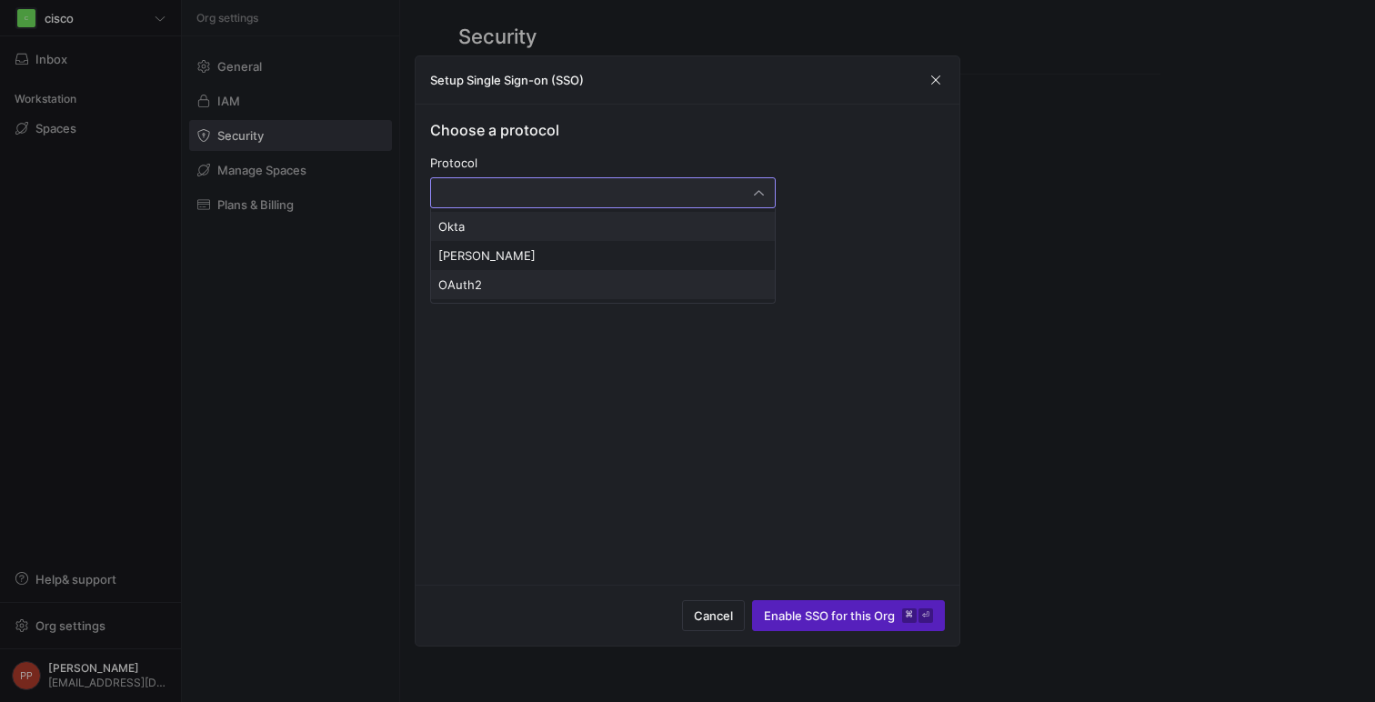
click at [539, 290] on span "OAuth2" at bounding box center [602, 284] width 329 height 15
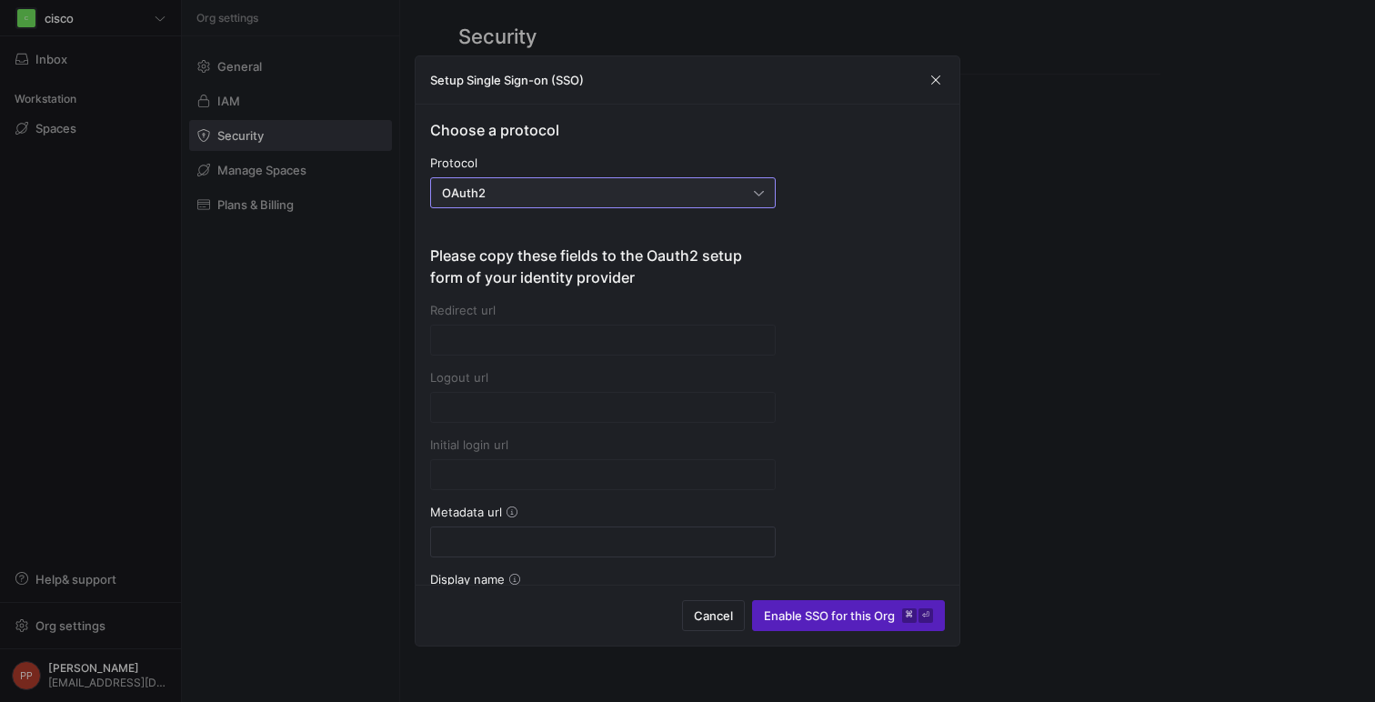
type input "https://account.y42.dev/api/1/id/oauth2/4e435b2f-bf3e-44ea-9a53-ce33759b858d/ca…"
type input "https://account.y42.dev/api/1/id/oauth2/4e435b2f-bf3e-44ea-9a53-ce33759b858d/lo…"
type input "https://account.y42.dev/api/1/id/idps/4e435b2f-bf3e-44ea-9a53-ce33759b858d/logi…"
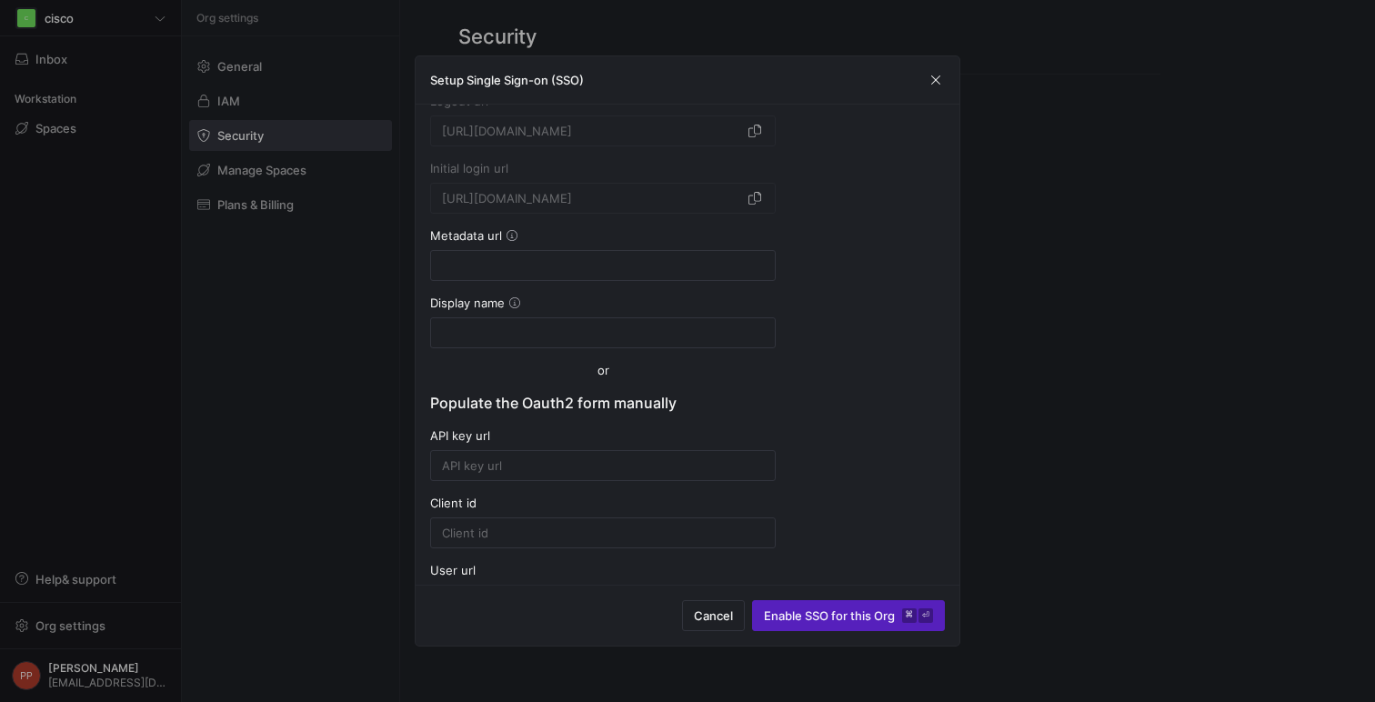
scroll to position [289, 0]
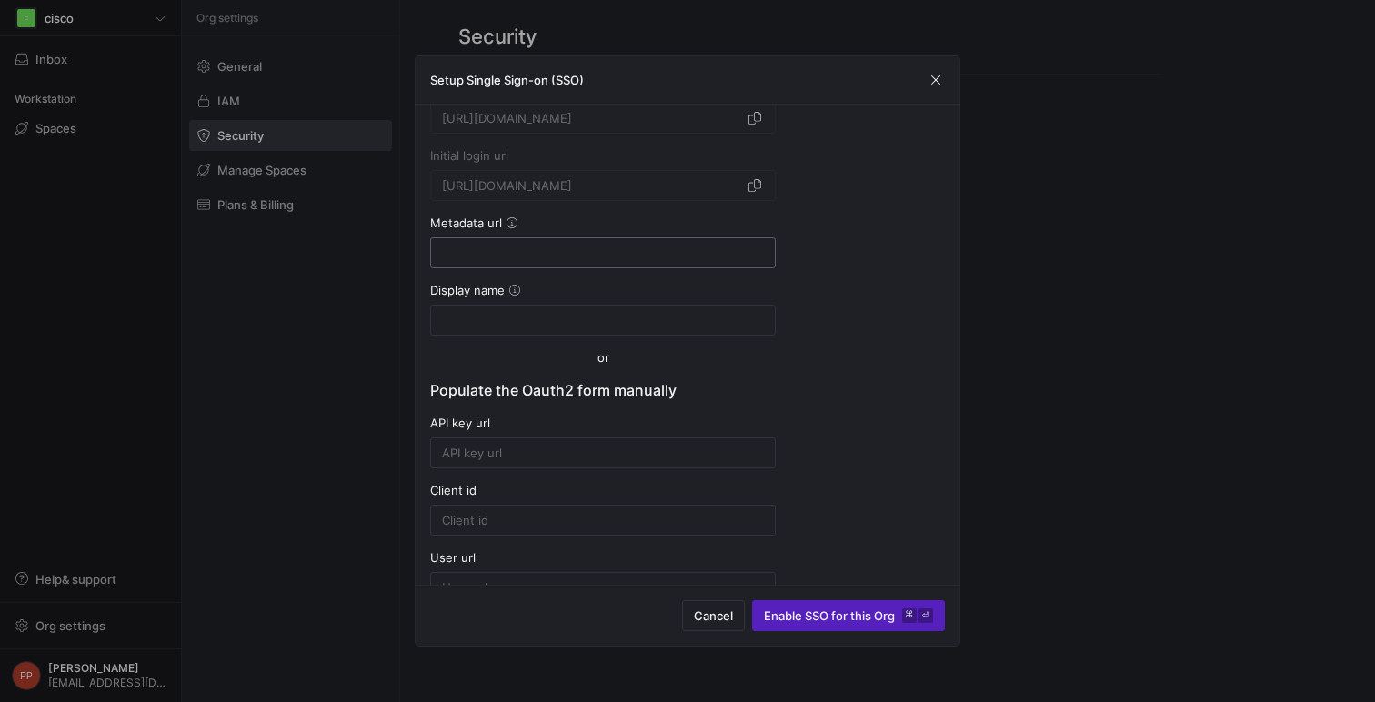
click at [557, 265] on div at bounding box center [603, 252] width 322 height 29
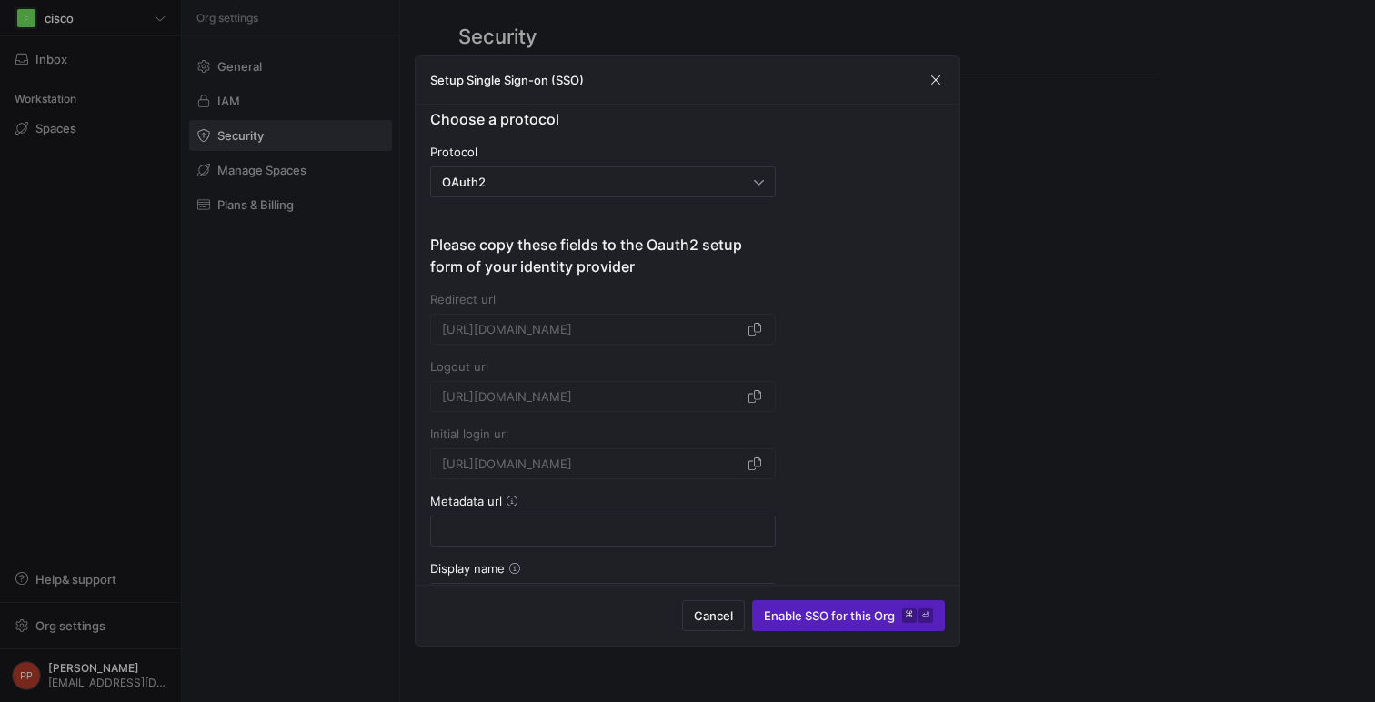
scroll to position [0, 0]
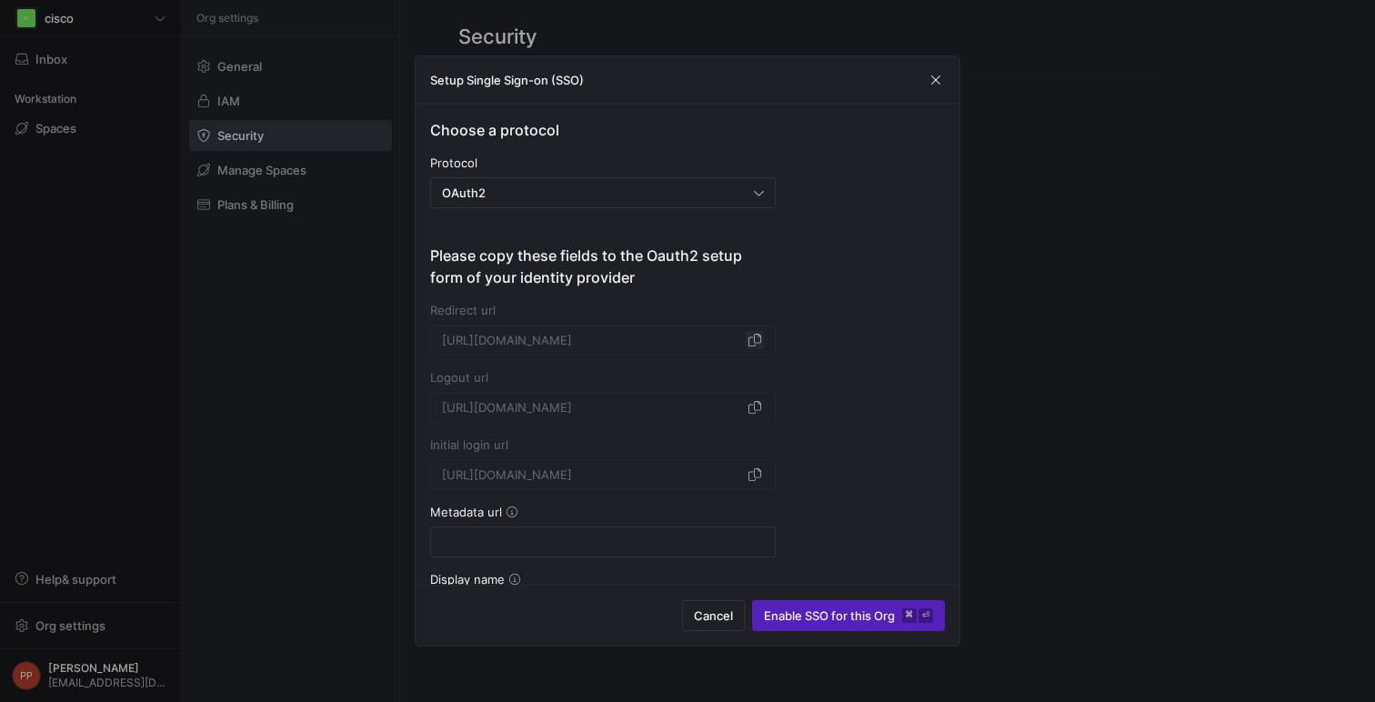
click at [758, 348] on span "button" at bounding box center [755, 340] width 18 height 18
click at [499, 191] on div "OAuth2" at bounding box center [598, 193] width 312 height 15
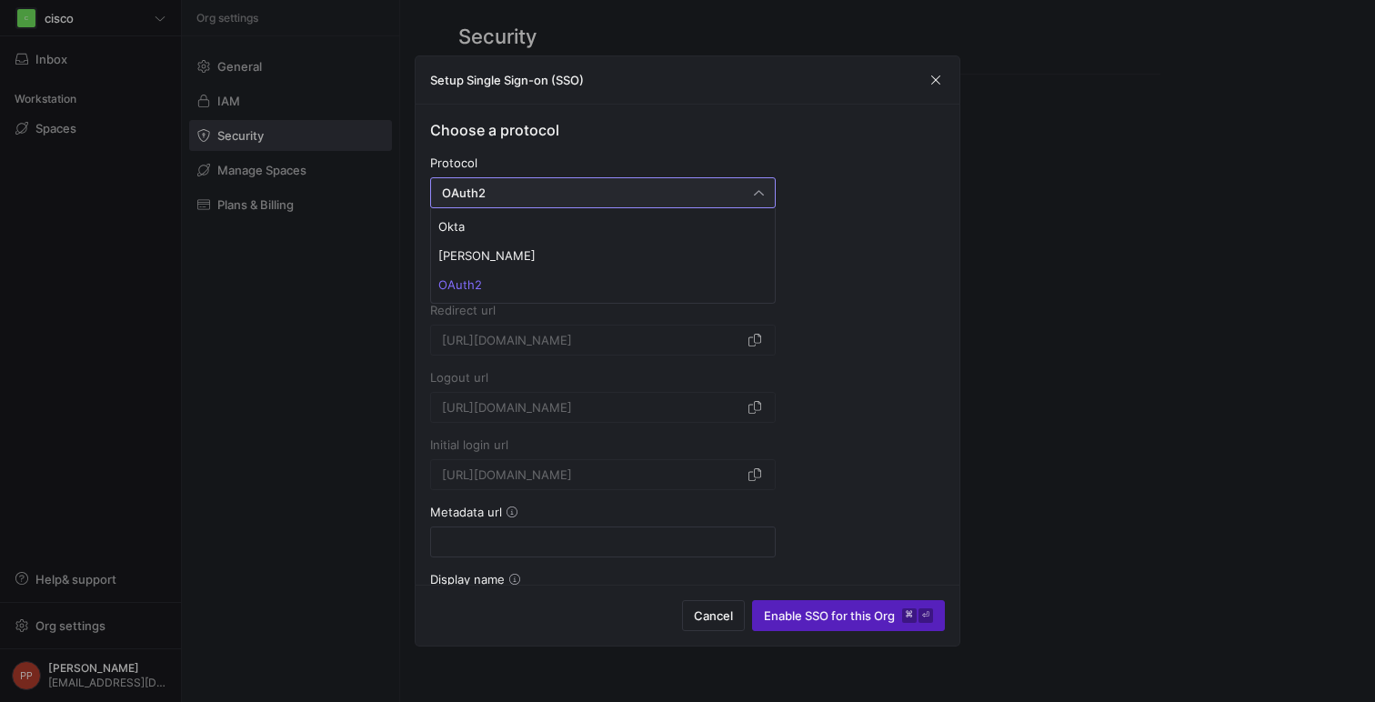
click at [499, 191] on div at bounding box center [687, 351] width 1375 height 702
click at [499, 191] on div "OAuth2" at bounding box center [598, 193] width 312 height 15
click at [880, 188] on div at bounding box center [687, 351] width 1375 height 702
click at [634, 186] on div "OAuth2" at bounding box center [598, 193] width 312 height 15
click at [828, 226] on div at bounding box center [687, 351] width 1375 height 702
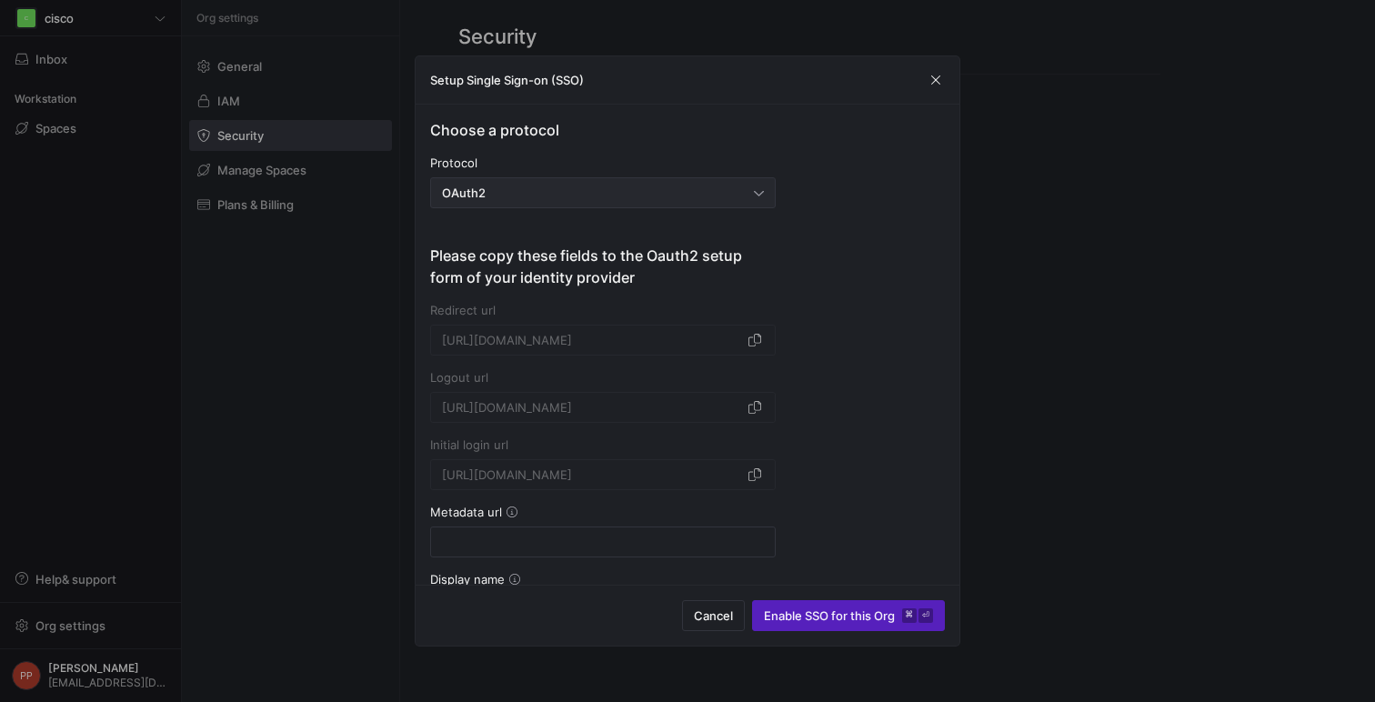
click at [769, 197] on div "OAuth2" at bounding box center [603, 192] width 346 height 31
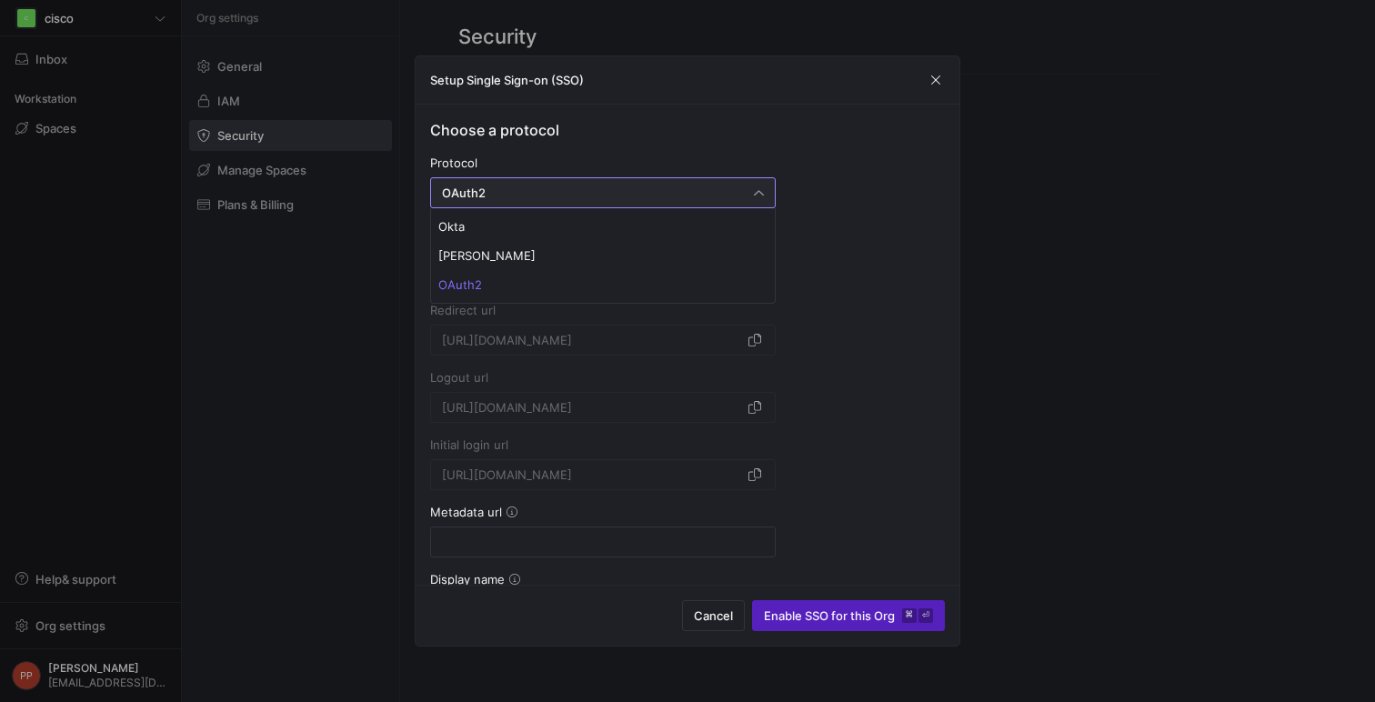
click at [828, 246] on div at bounding box center [687, 351] width 1375 height 702
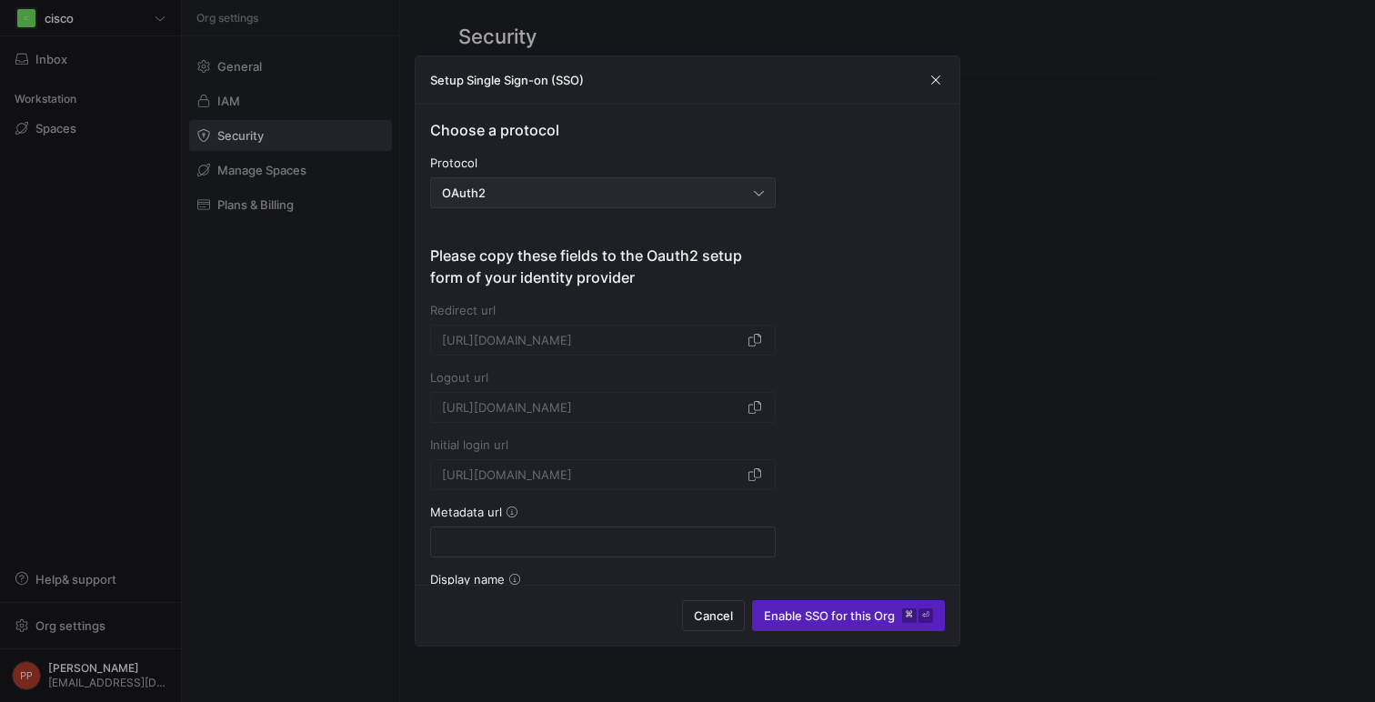
click at [751, 178] on div "OAuth2" at bounding box center [603, 192] width 322 height 29
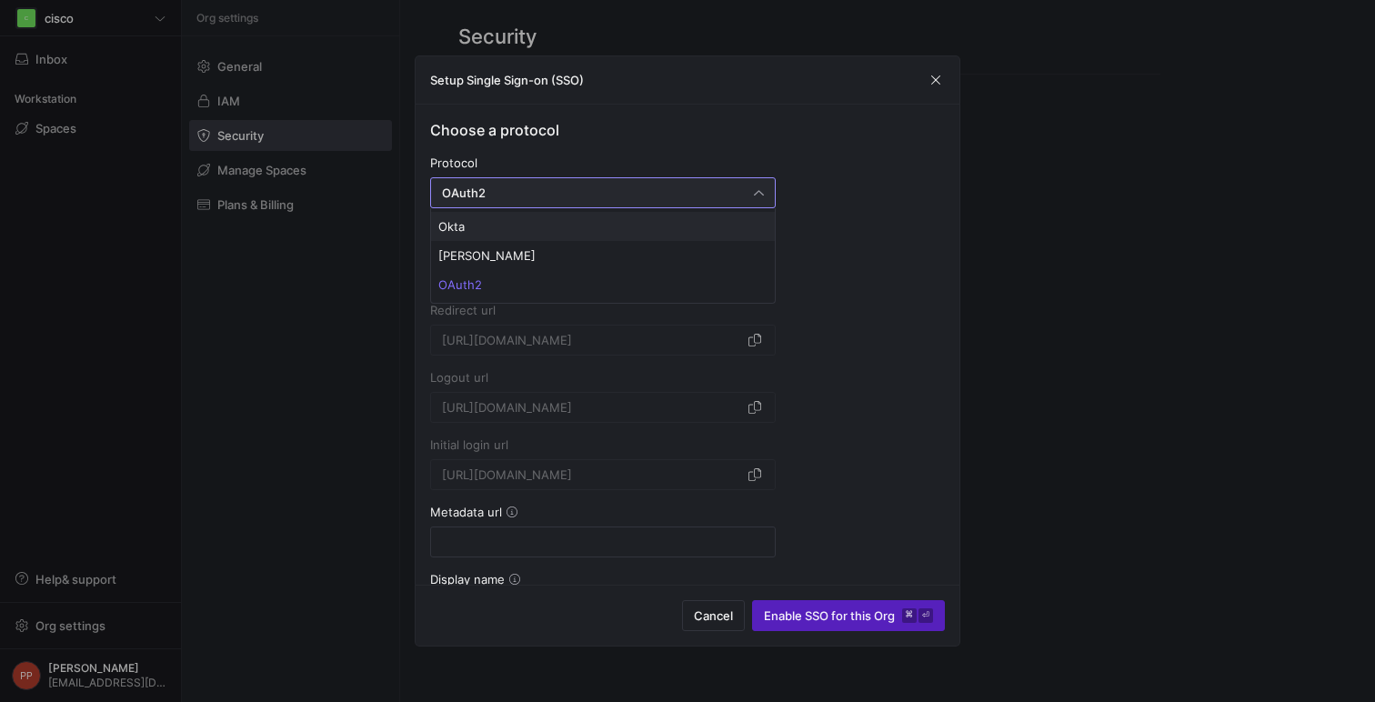
click at [729, 222] on span "Okta" at bounding box center [602, 226] width 329 height 15
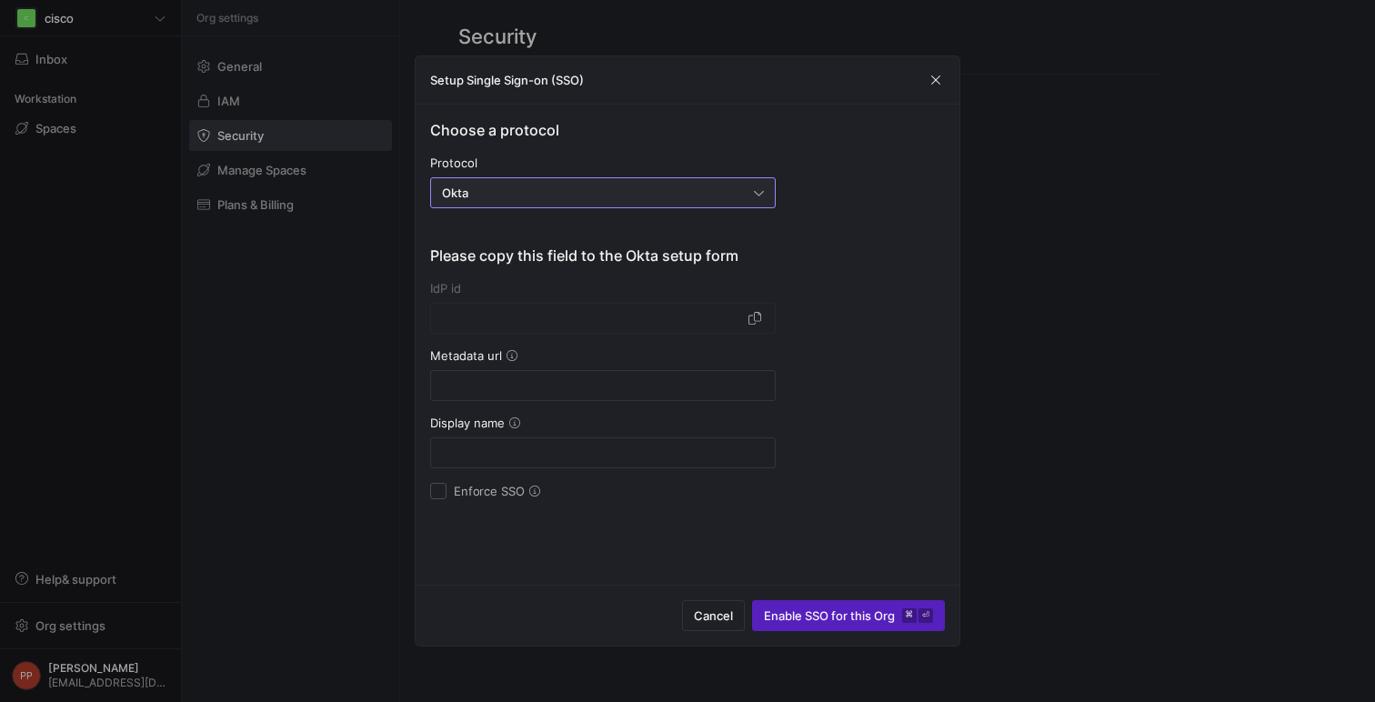
click at [766, 196] on div "Okta" at bounding box center [603, 192] width 346 height 31
click at [729, 273] on mat-option "OAuth2" at bounding box center [603, 284] width 344 height 29
click at [903, 253] on div "Choose a protocol Protocol OAuth2 Please copy these fields to the Oauth2 setup …" at bounding box center [687, 655] width 515 height 1073
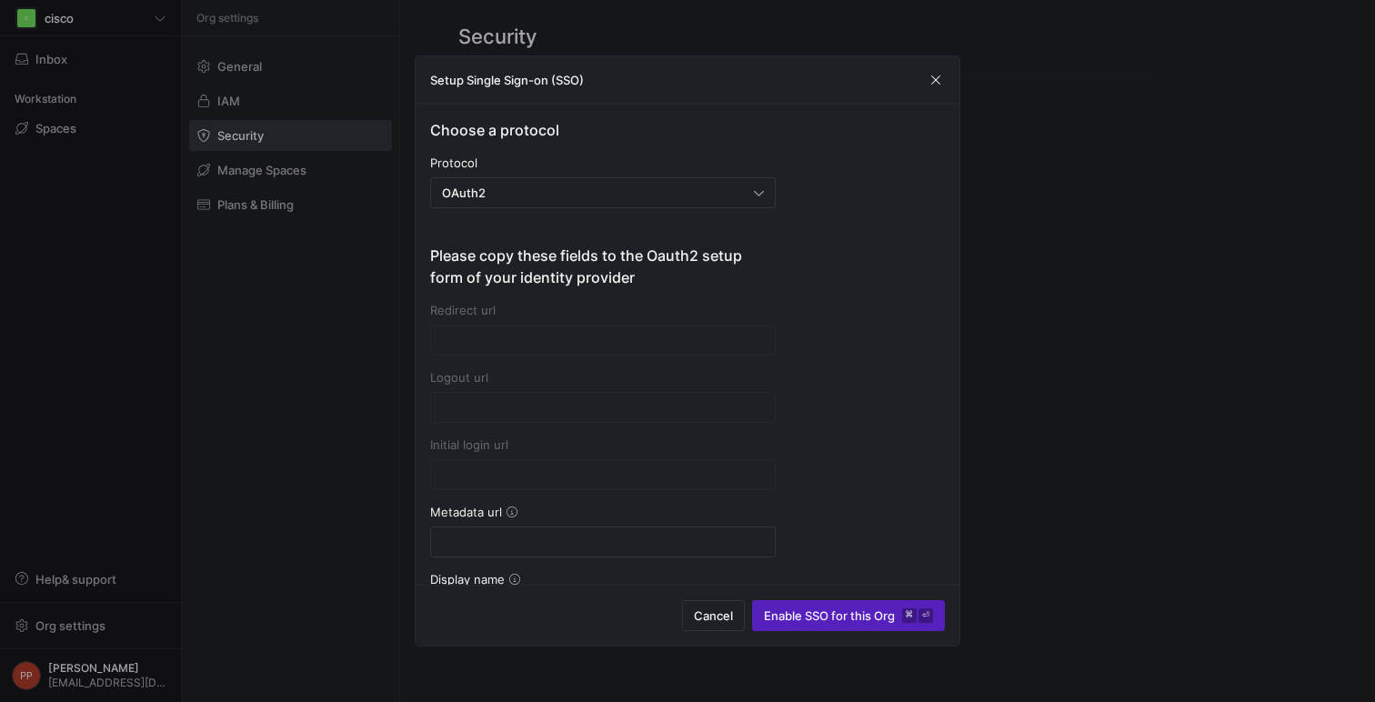
type input "https://account.y42.dev/api/1/id/oauth2/ad32c2e4-0a6d-4cd7-8cf2-07663e027b99/ca…"
type input "https://account.y42.dev/api/1/id/oauth2/ad32c2e4-0a6d-4cd7-8cf2-07663e027b99/lo…"
type input "https://account.y42.dev/api/1/id/idps/ad32c2e4-0a6d-4cd7-8cf2-07663e027b99/logi…"
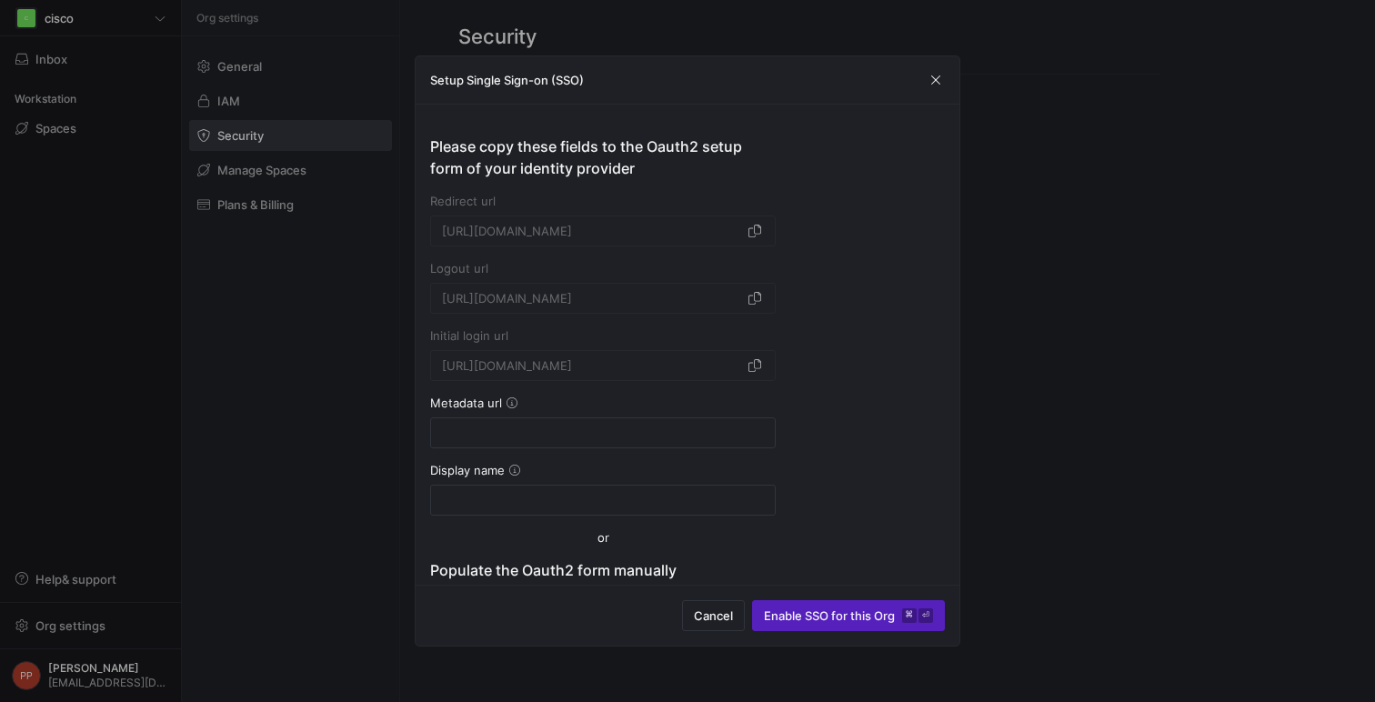
scroll to position [121, 0]
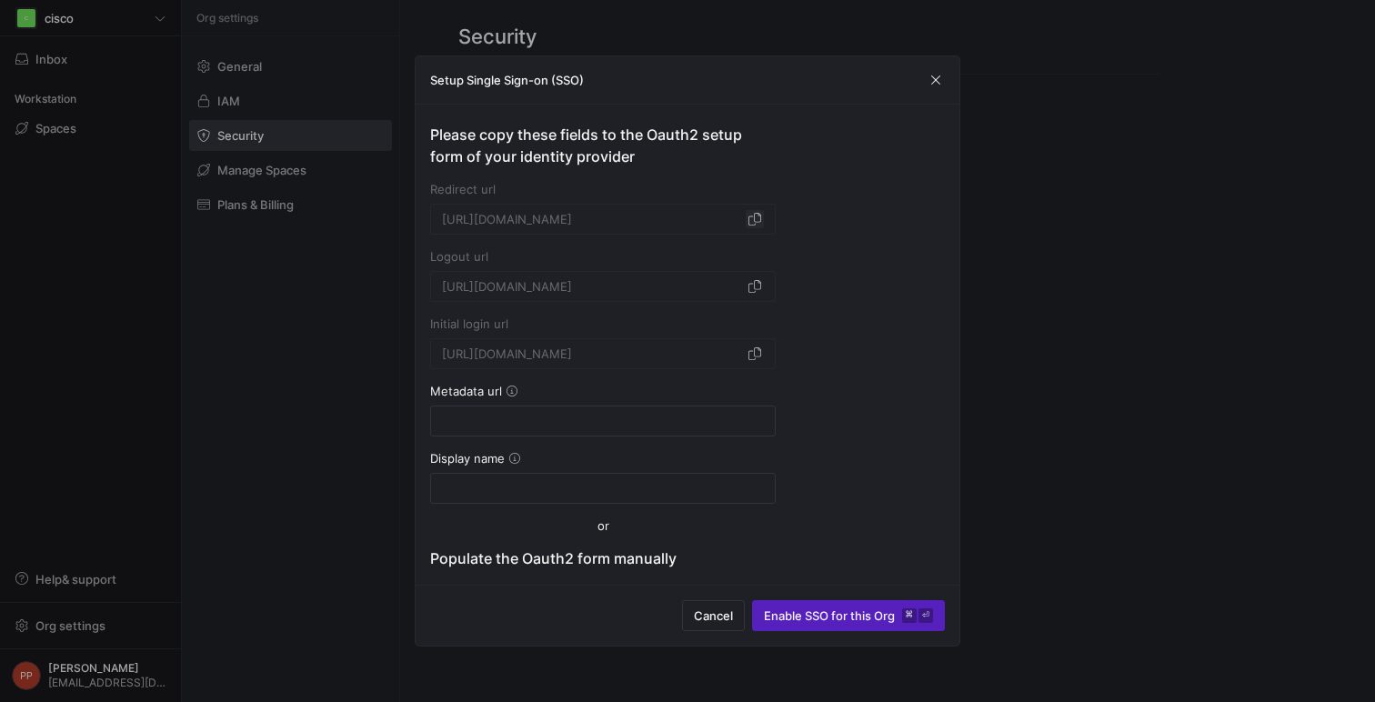
click at [756, 225] on span "button" at bounding box center [755, 219] width 18 height 18
click at [810, 220] on div "Choose a protocol Protocol OAuth2 Please copy these fields to the Oauth2 setup …" at bounding box center [687, 534] width 515 height 1073
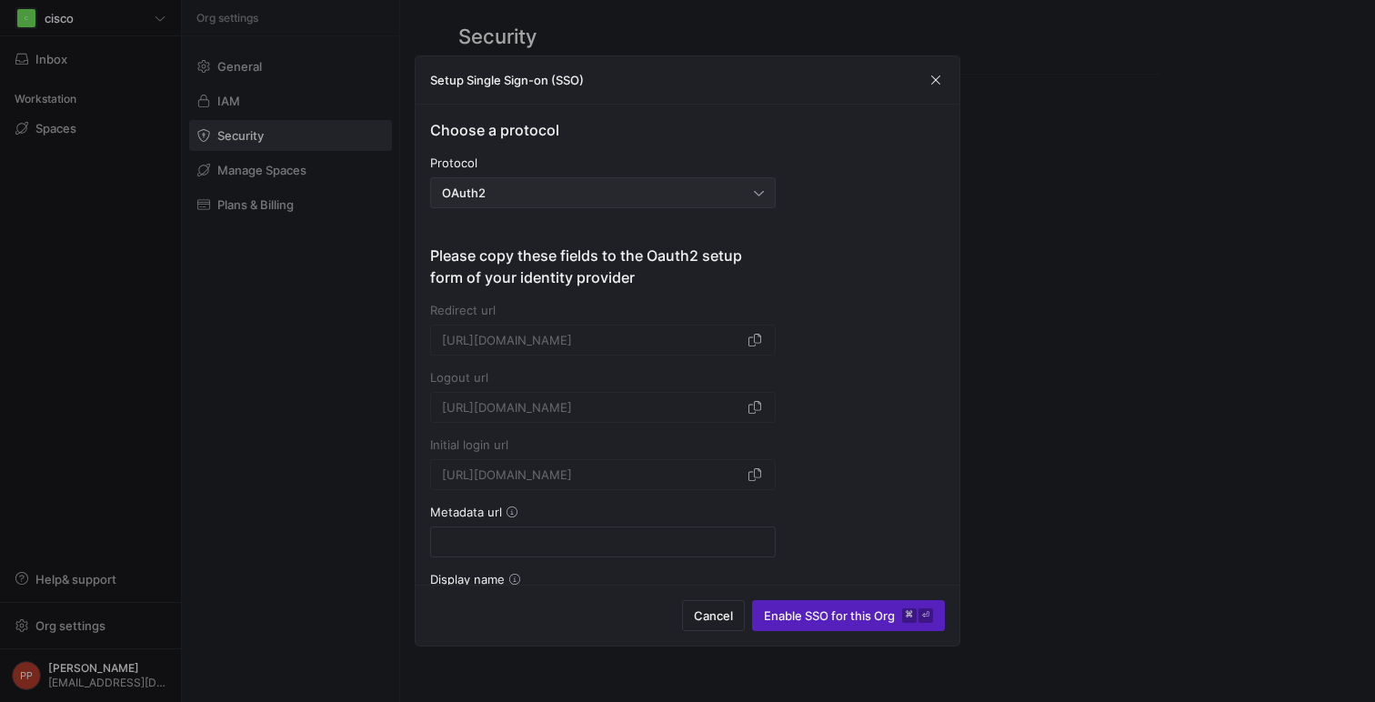
click at [610, 195] on div "OAuth2" at bounding box center [598, 193] width 312 height 15
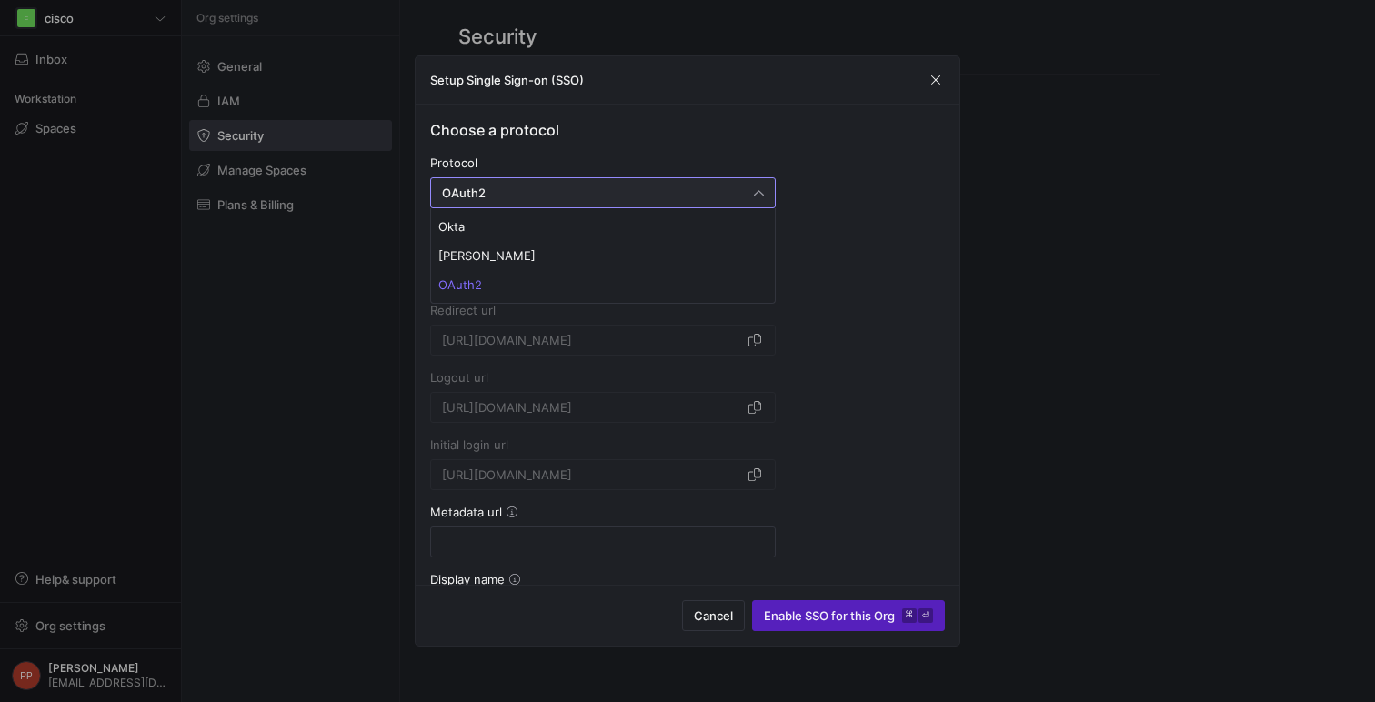
click at [956, 193] on div at bounding box center [687, 351] width 1375 height 702
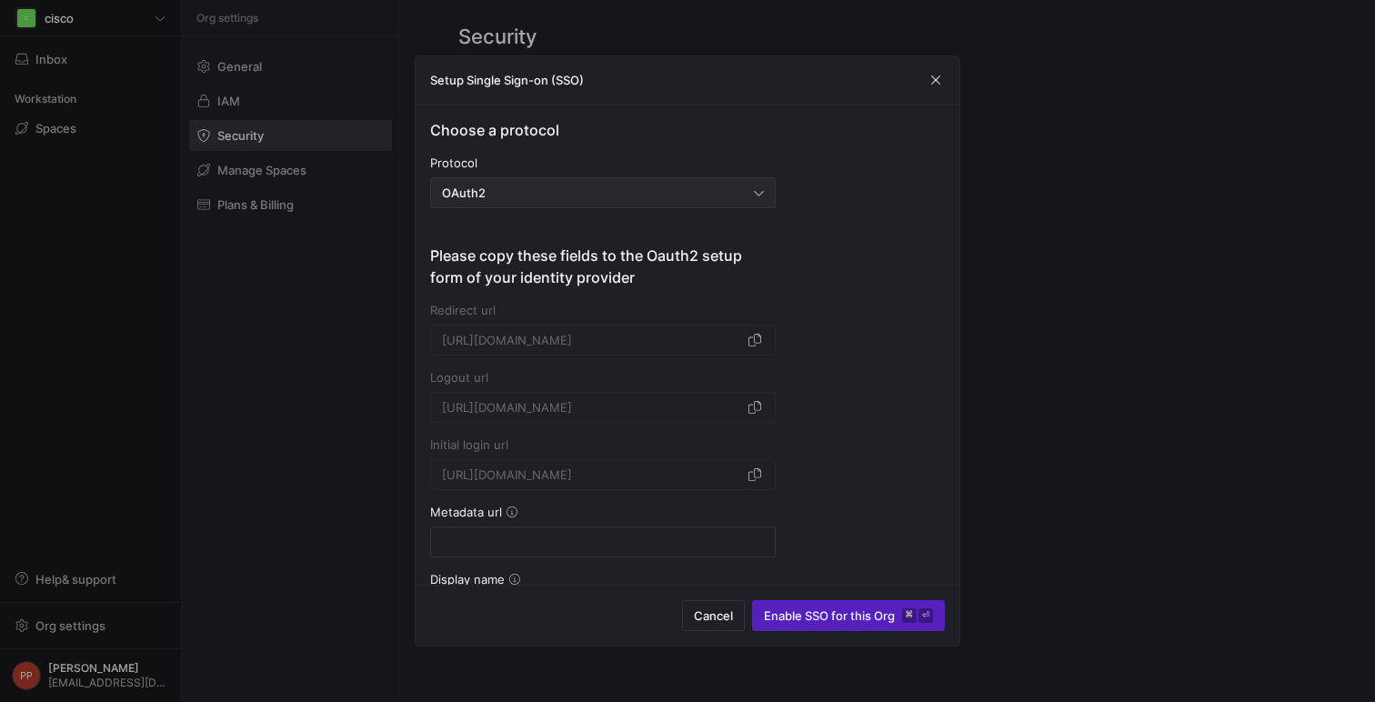
click at [757, 198] on div at bounding box center [759, 193] width 10 height 15
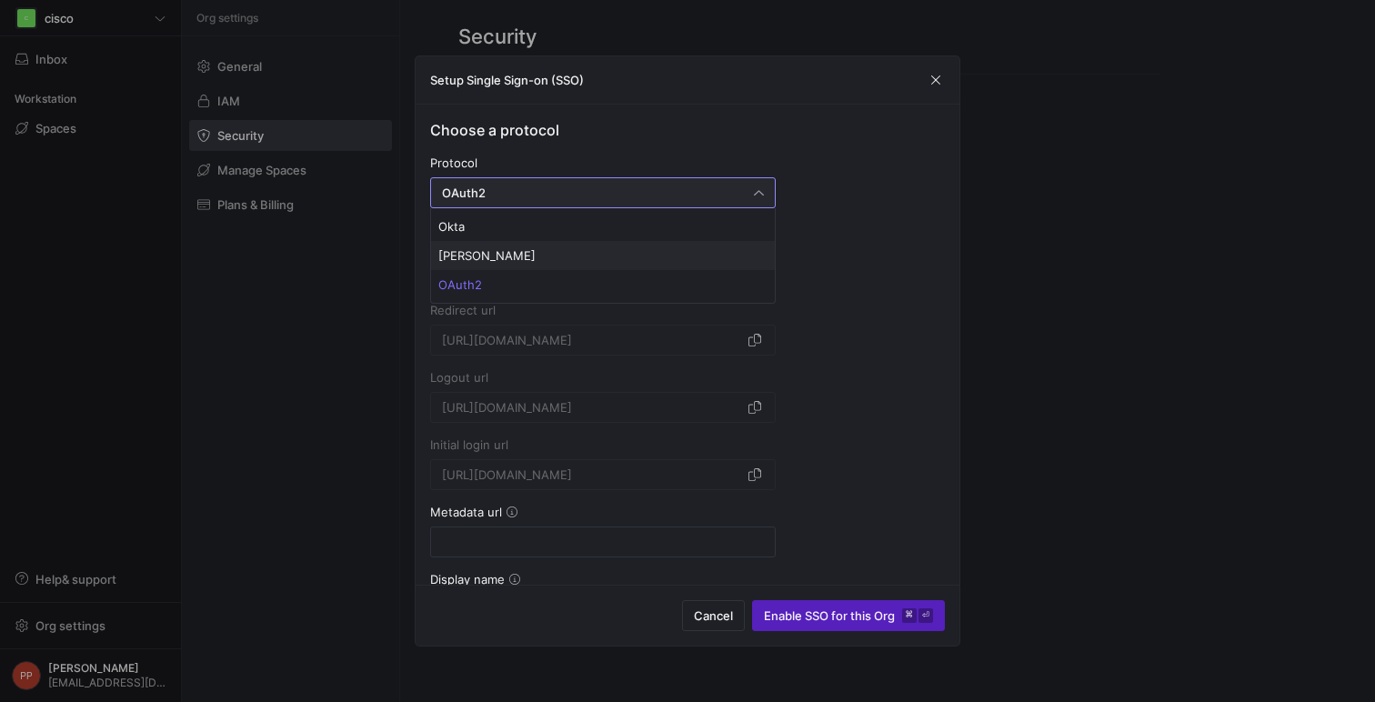
click at [642, 260] on span "[PERSON_NAME]" at bounding box center [602, 255] width 329 height 15
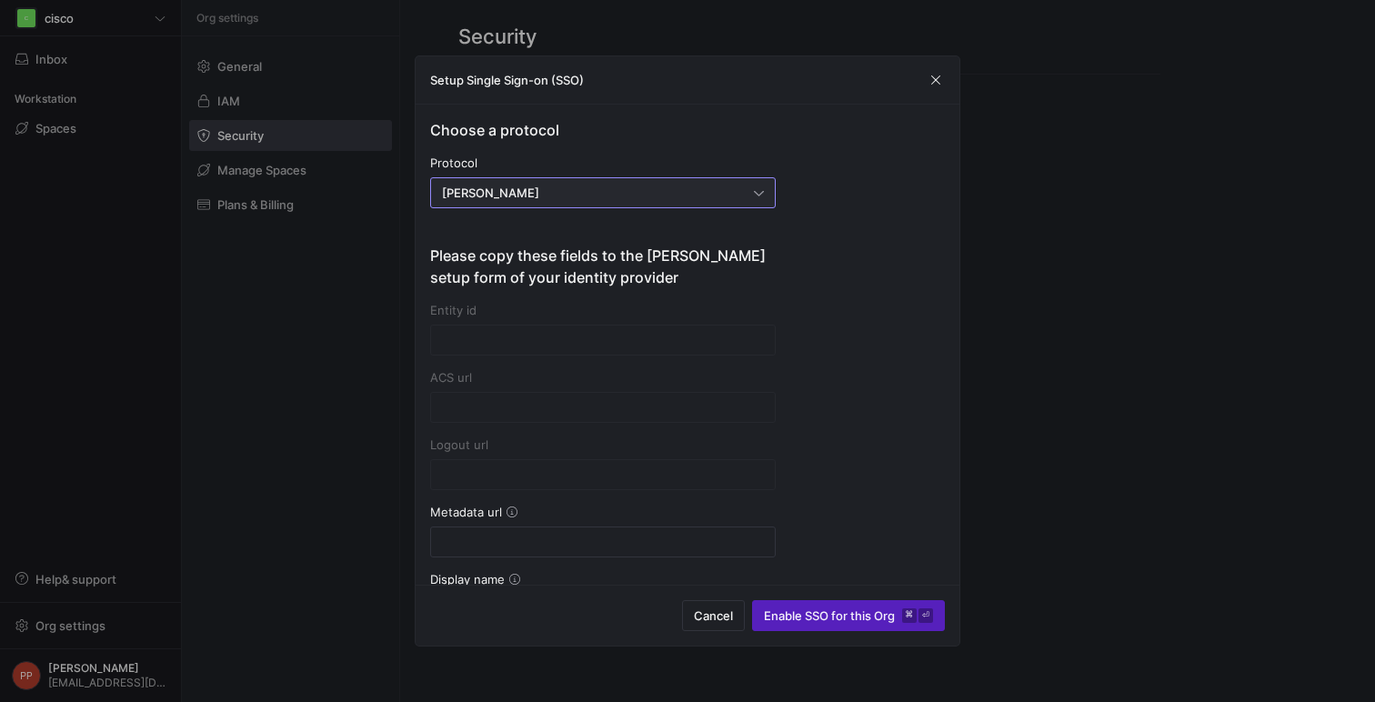
type input "https://account.y42.dev/api/1/id/saml2/99286e01-39a5-458f-8880-98d119e709dc/acs"
type input "https://account.y42.dev/api/1/id/saml2/99286e01-39a5-458f-8880-98d119e709dc/sls"
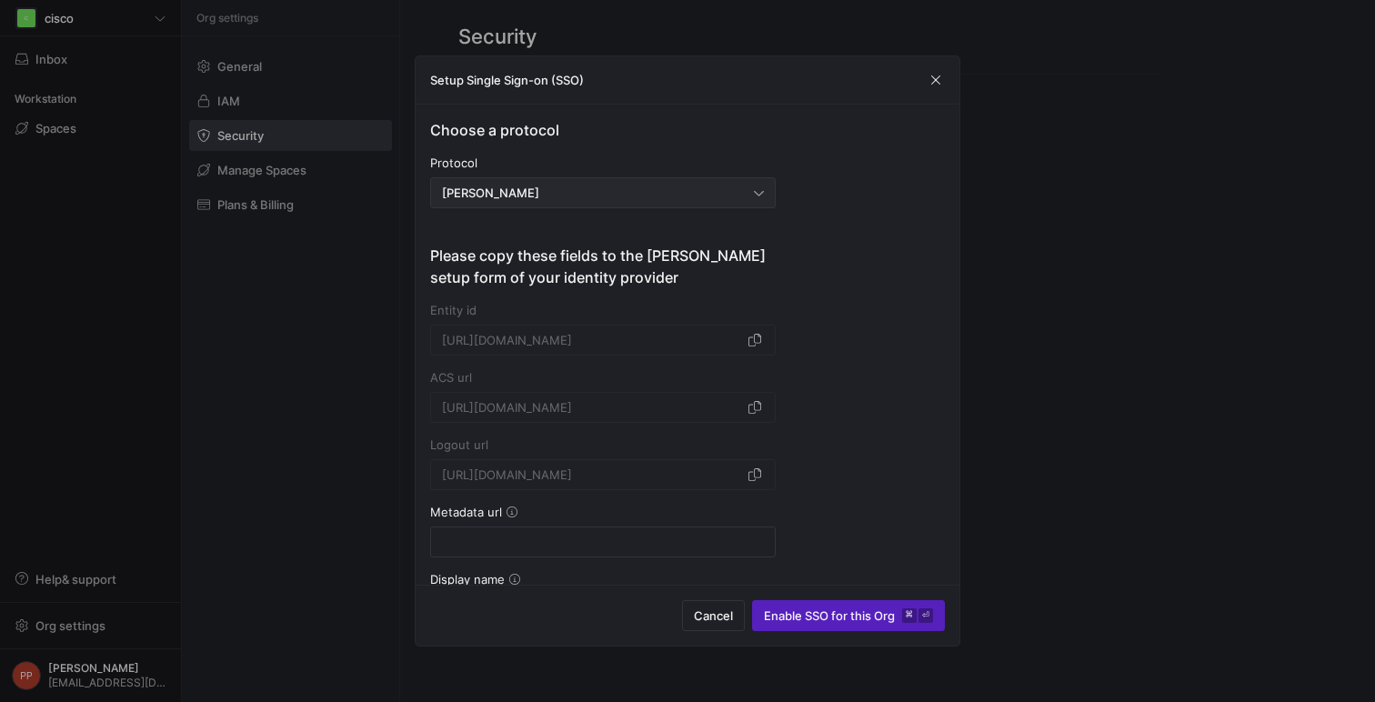
click at [774, 197] on div "[PERSON_NAME]" at bounding box center [603, 192] width 346 height 31
